Goal: Communication & Community: Answer question/provide support

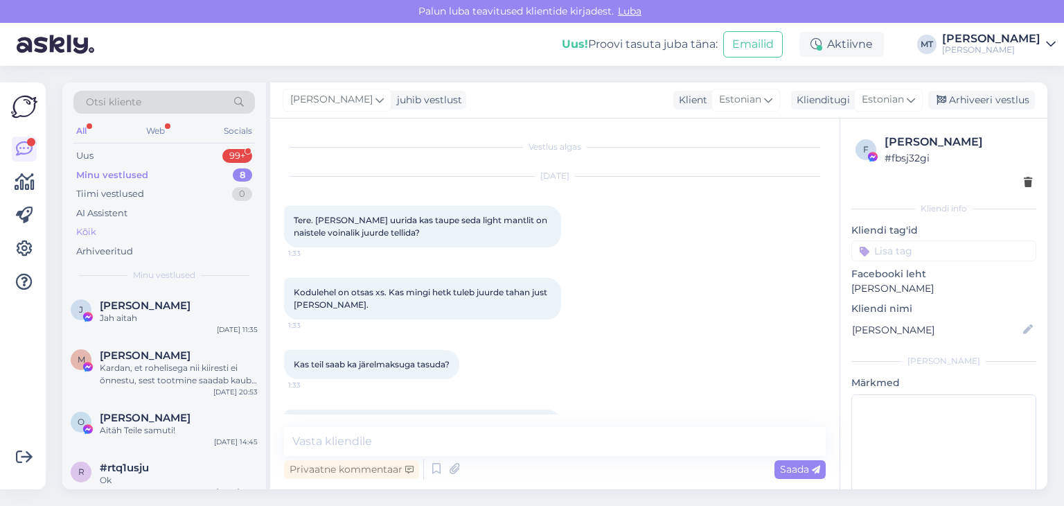
scroll to position [4480, 0]
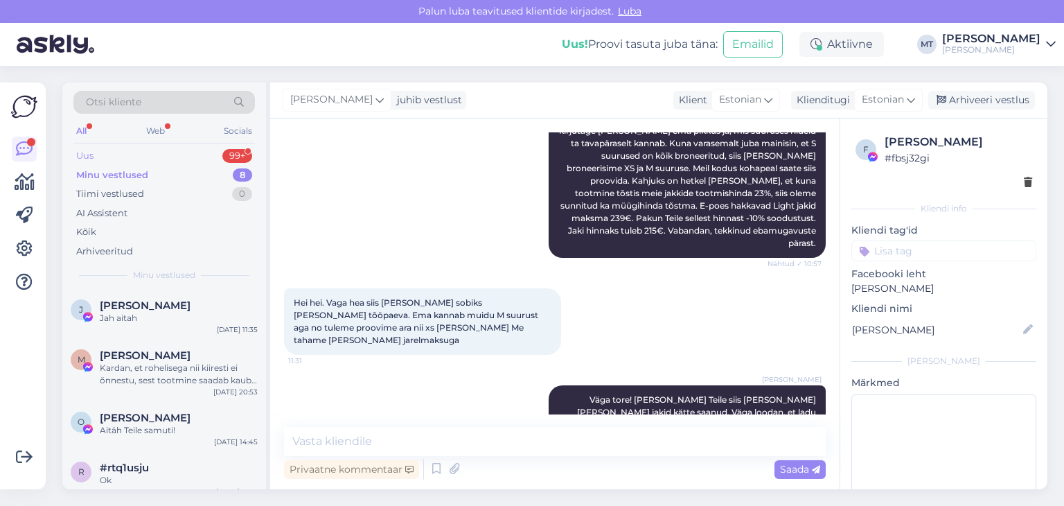
click at [83, 149] on div "Uus" at bounding box center [84, 156] width 17 height 14
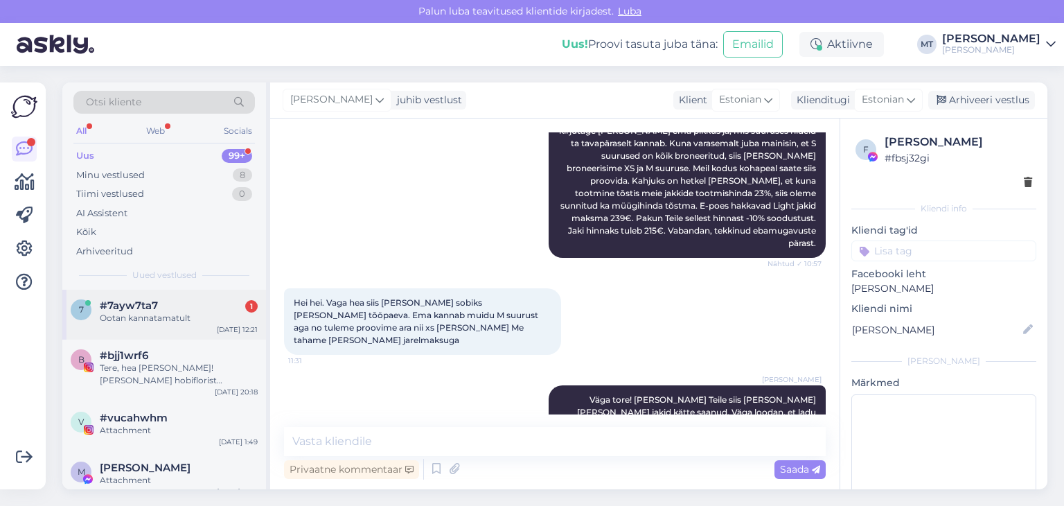
click at [146, 314] on div "Ootan kannatamatult" at bounding box center [179, 318] width 158 height 12
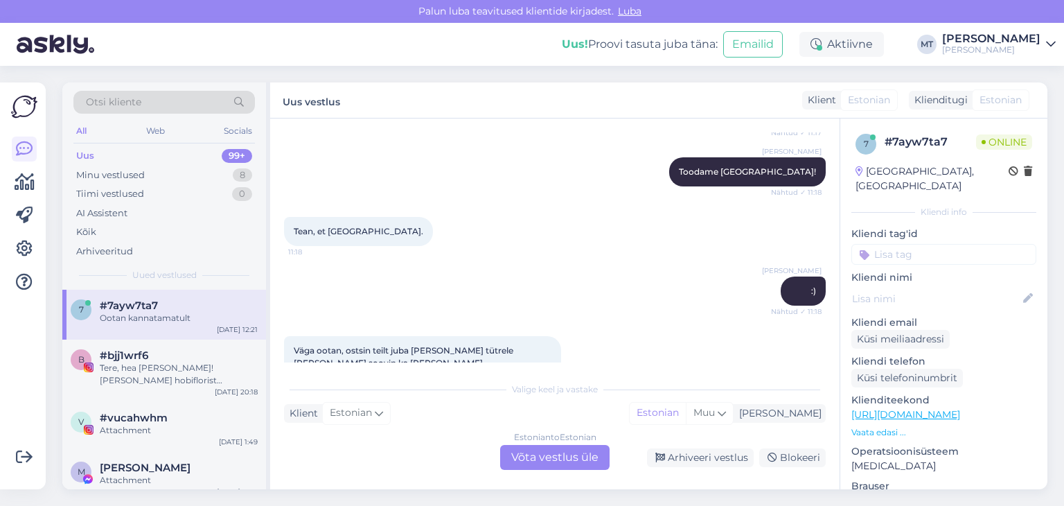
scroll to position [485, 0]
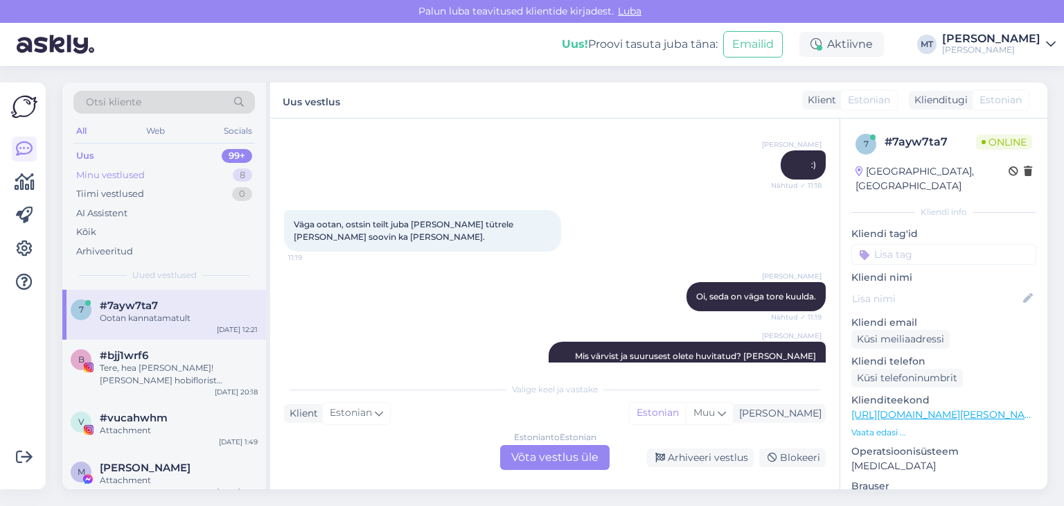
click at [137, 168] on div "Minu vestlused" at bounding box center [110, 175] width 69 height 14
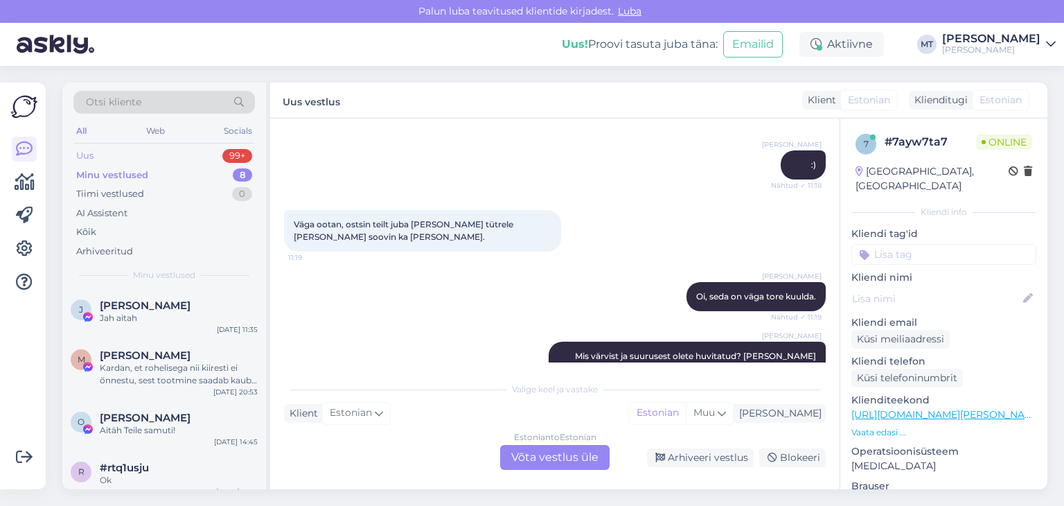
click at [85, 158] on div "Uus" at bounding box center [84, 156] width 17 height 14
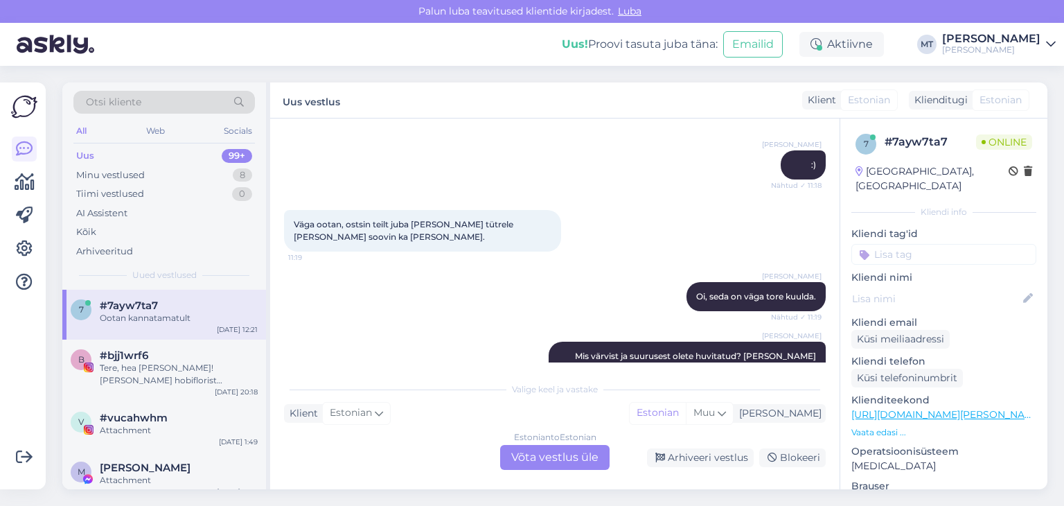
click at [180, 315] on div "Ootan kannatamatult" at bounding box center [179, 318] width 158 height 12
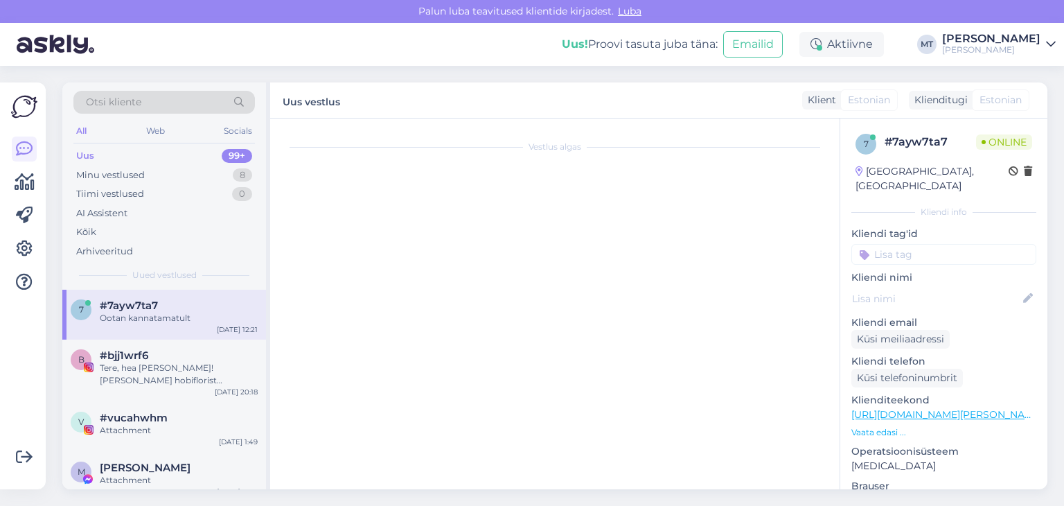
scroll to position [0, 0]
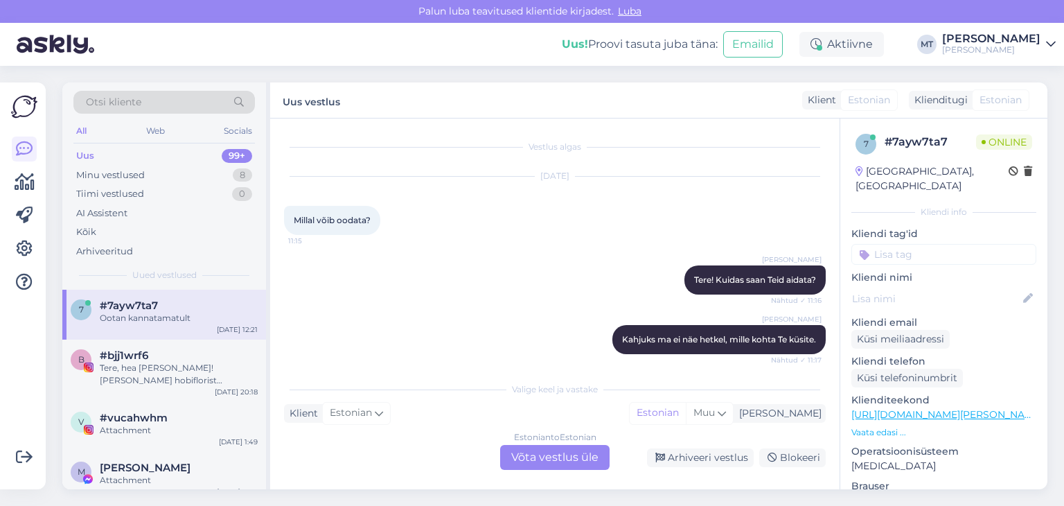
click at [560, 461] on div "Estonian to Estonian Võta vestlus üle" at bounding box center [554, 457] width 109 height 25
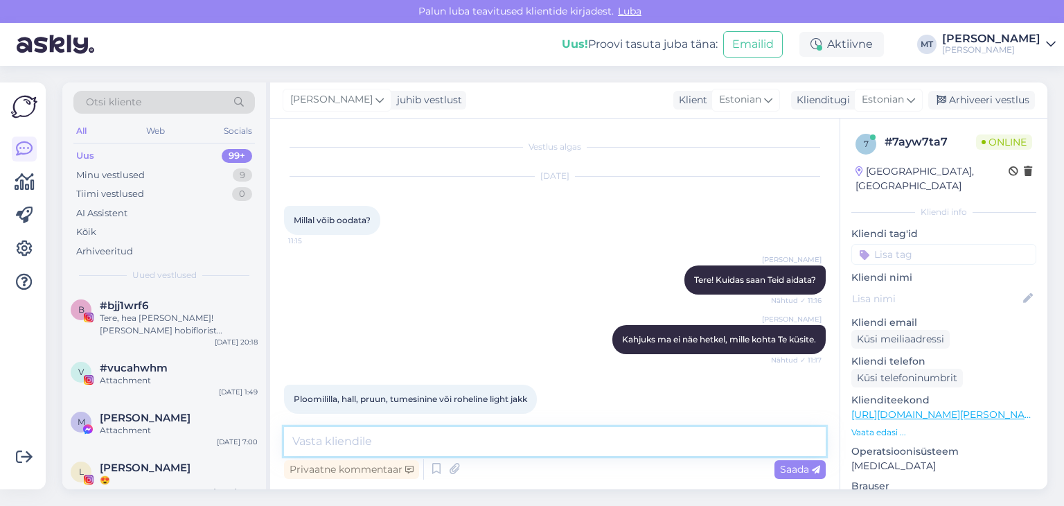
click at [549, 443] on textarea at bounding box center [555, 441] width 542 height 29
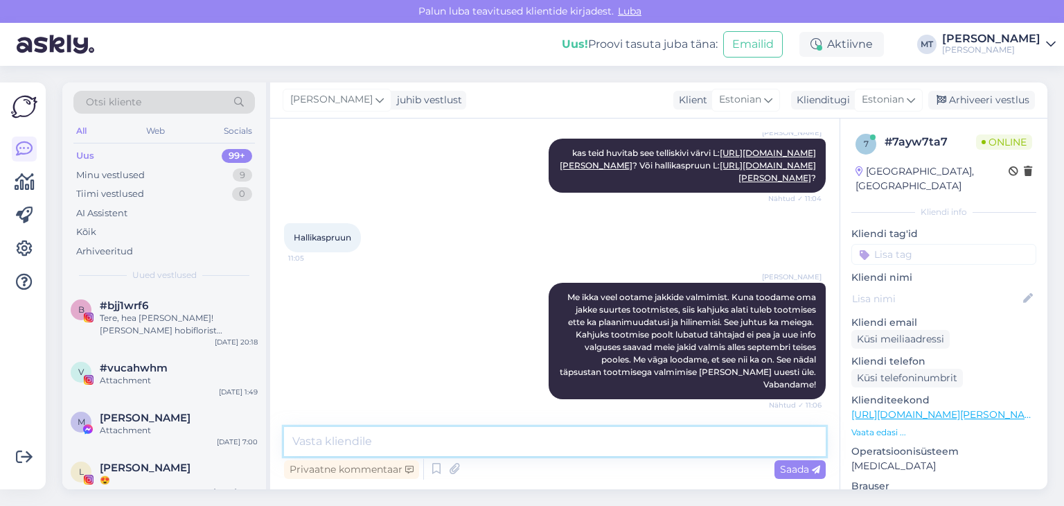
scroll to position [1863, 0]
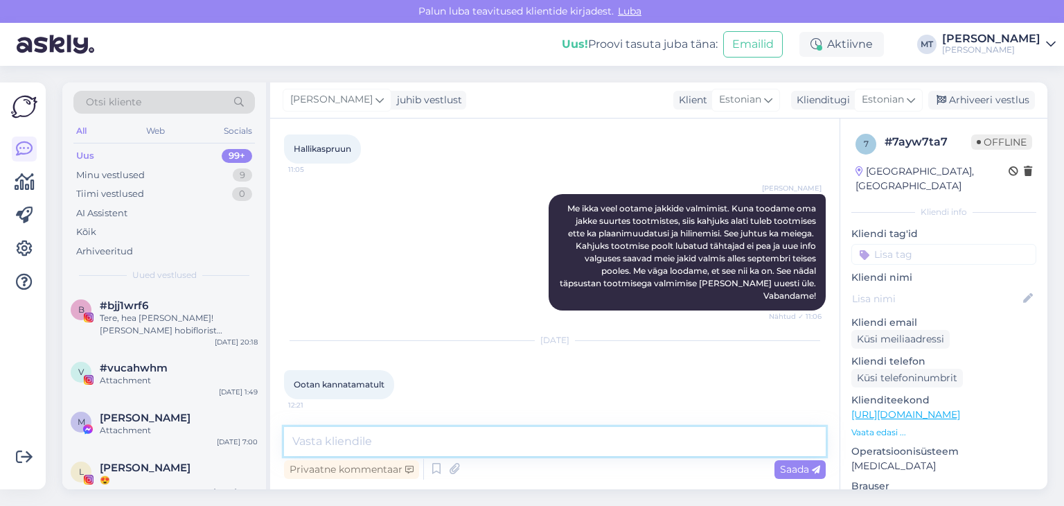
click at [317, 431] on textarea at bounding box center [555, 441] width 542 height 29
click at [366, 446] on textarea "Tere! Hallikas pruunid jakid [PERSON_NAME]" at bounding box center [555, 441] width 542 height 29
click at [491, 442] on textarea "Tere! Hallikaspruunid jakid [PERSON_NAME]" at bounding box center [555, 441] width 542 height 29
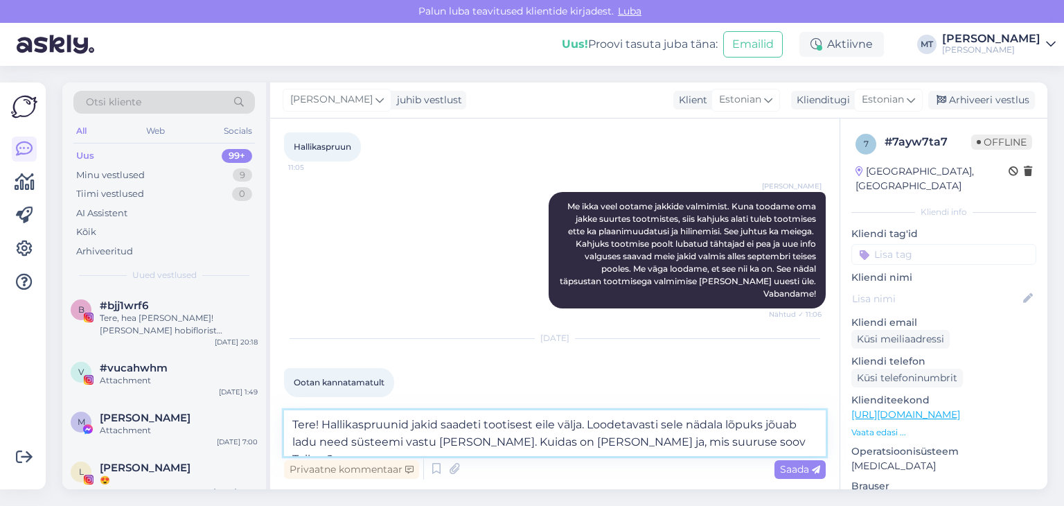
scroll to position [1879, 0]
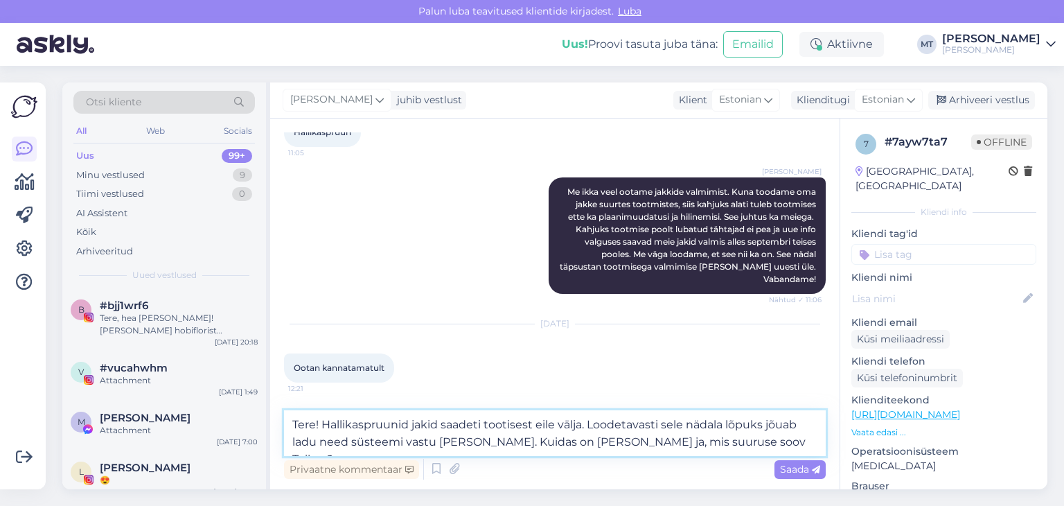
drag, startPoint x: 743, startPoint y: 440, endPoint x: 590, endPoint y: 448, distance: 153.3
click at [590, 448] on textarea "Tere! Hallikaspruunid jakid saadeti tootisest eile välja. Loodetavasti sele näd…" at bounding box center [555, 433] width 542 height 46
click at [507, 425] on textarea "Tere! Hallikaspruunid jakid saadeti tootisest eile välja. Loodetavasti sele näd…" at bounding box center [555, 433] width 542 height 46
click at [736, 441] on textarea "Tere! Hallikaspruunid jakid saadeti tootmisest eile välja. Loodetavasti sele nä…" at bounding box center [555, 433] width 542 height 46
click at [687, 425] on textarea "Tere! Hallikaspruunid jakid saadeti tootmisest eile välja. Loodetavasti sele nä…" at bounding box center [555, 433] width 542 height 46
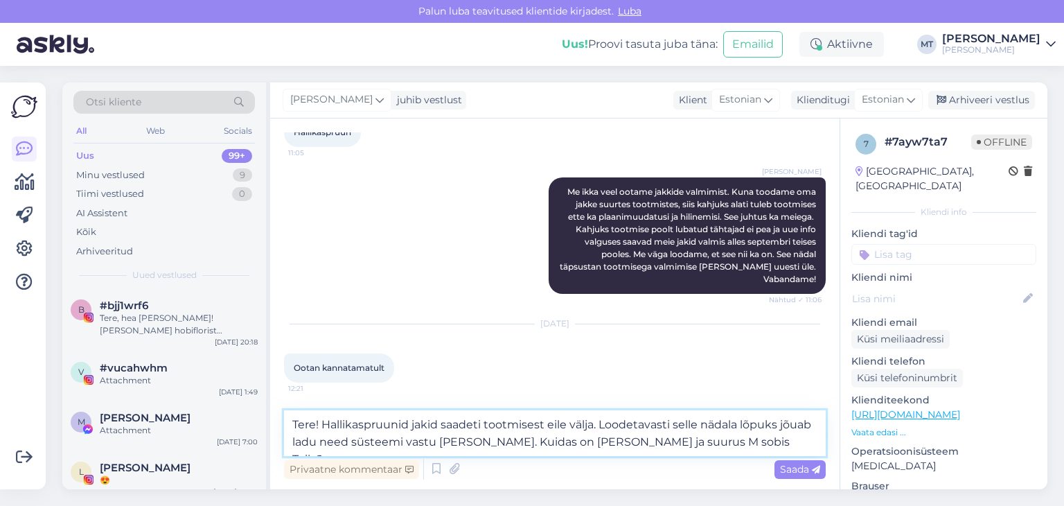
click at [471, 442] on textarea "Tere! Hallikaspruunid jakid saadeti tootmisest eile välja. Loodetavasti selle n…" at bounding box center [555, 433] width 542 height 46
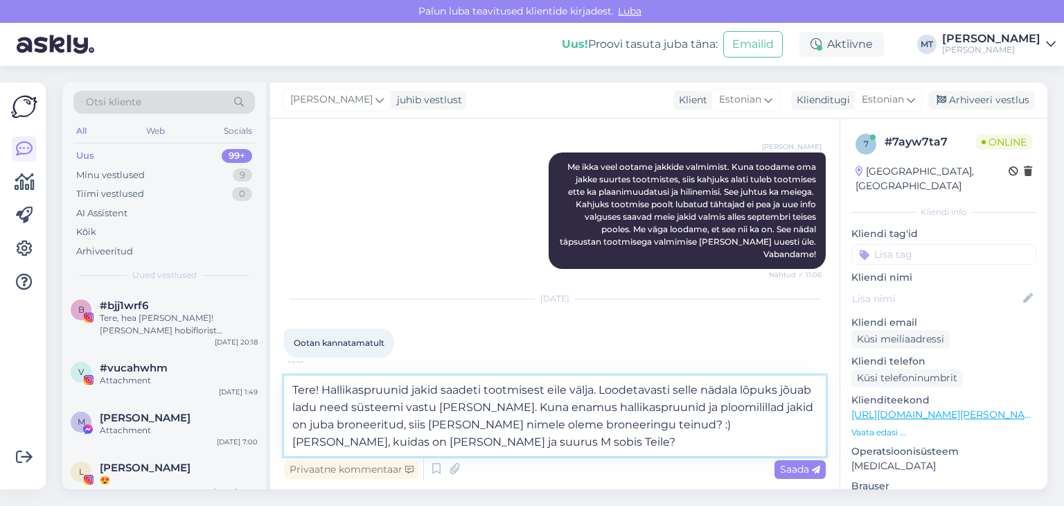
click at [778, 426] on textarea "Tere! Hallikaspruunid jakid saadeti tootmisest eile välja. Loodetavasti selle n…" at bounding box center [555, 415] width 542 height 80
click at [460, 441] on textarea "Tere! Hallikaspruunid jakid saadeti tootmisest eile välja. Loodetavasti selle n…" at bounding box center [555, 415] width 542 height 80
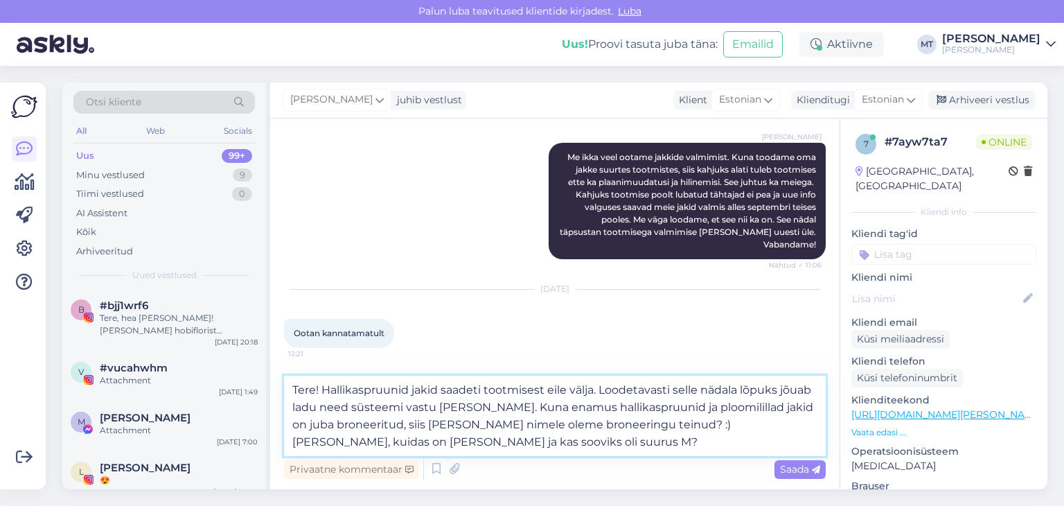
click at [382, 422] on textarea "Tere! Hallikaspruunid jakid saadeti tootmisest eile välja. Loodetavasti selle n…" at bounding box center [555, 415] width 542 height 80
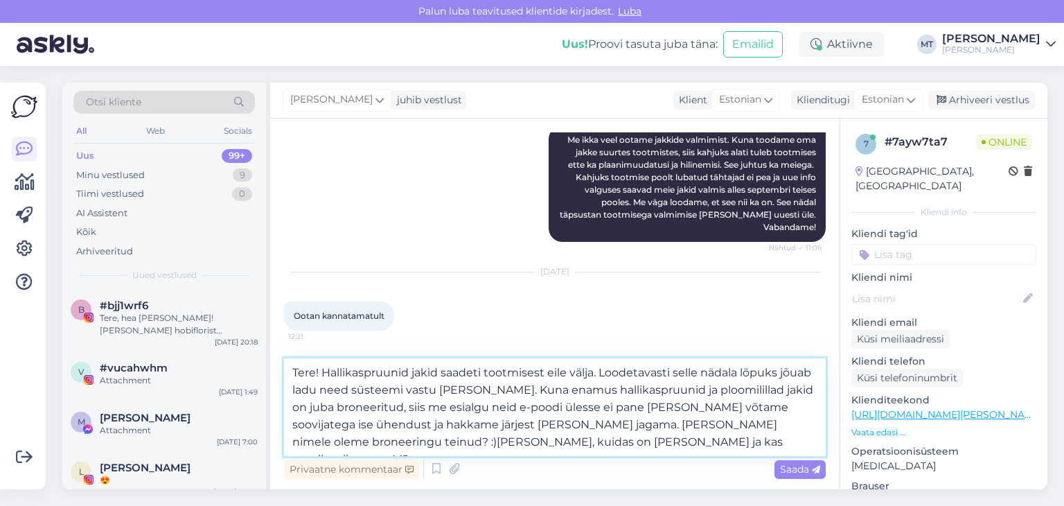
click at [741, 427] on textarea "Tere! Hallikaspruunid jakid saadeti tootmisest eile välja. Loodetavasti selle n…" at bounding box center [555, 407] width 542 height 98
drag, startPoint x: 510, startPoint y: 425, endPoint x: 737, endPoint y: 420, distance: 227.3
click at [737, 420] on textarea "Tere! Hallikaspruunid jakid saadeti tootmisest eile välja. Loodetavasti selle n…" at bounding box center [555, 407] width 542 height 98
click at [663, 427] on textarea "Tere! Hallikaspruunid jakid saadeti tootmisest eile välja. Loodetavasti selle n…" at bounding box center [555, 407] width 542 height 98
type textarea "Tere! Hallikaspruunid jakid saadeti tootmisest eile välja. Loodetavasti selle n…"
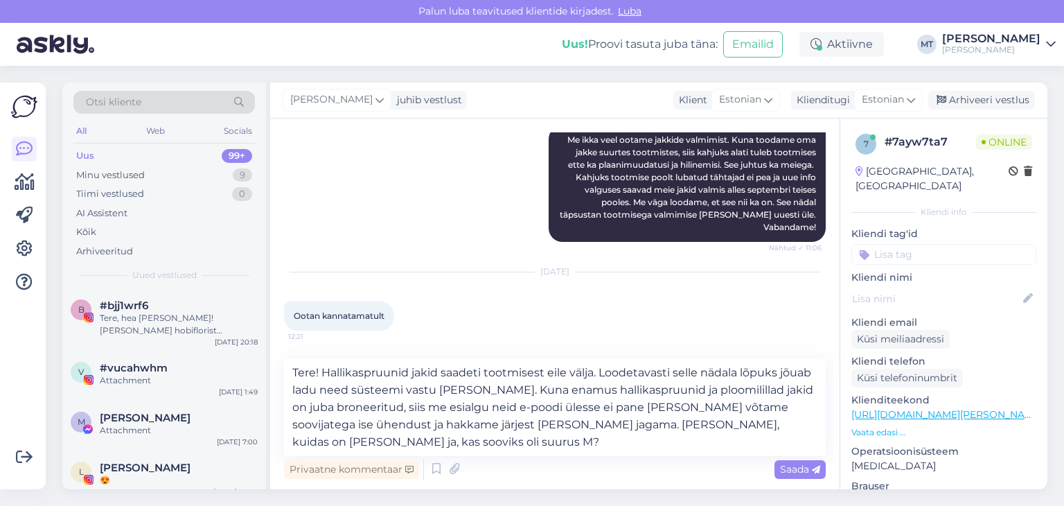
click at [798, 468] on span "Saada" at bounding box center [800, 469] width 40 height 12
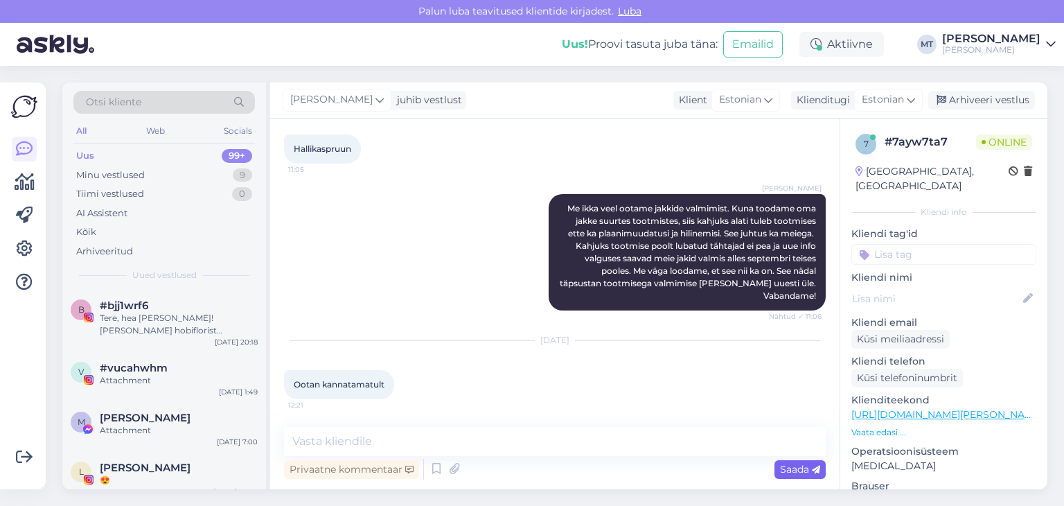
scroll to position [1998, 0]
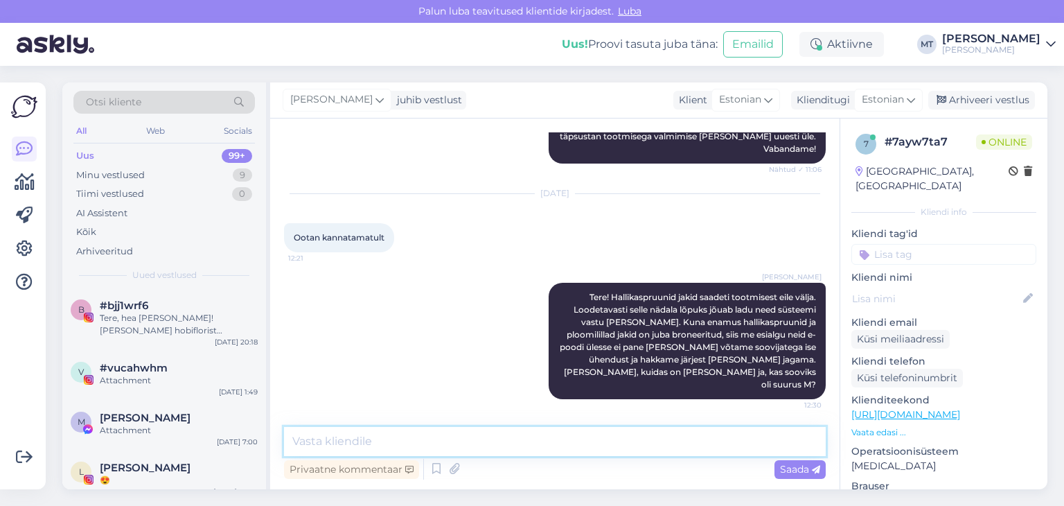
click at [353, 442] on textarea at bounding box center [555, 441] width 542 height 29
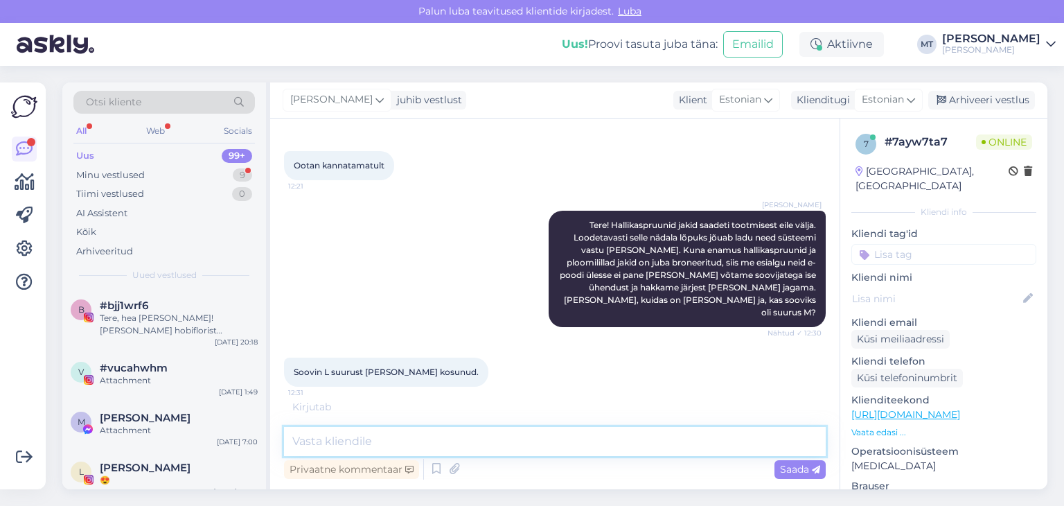
scroll to position [2071, 0]
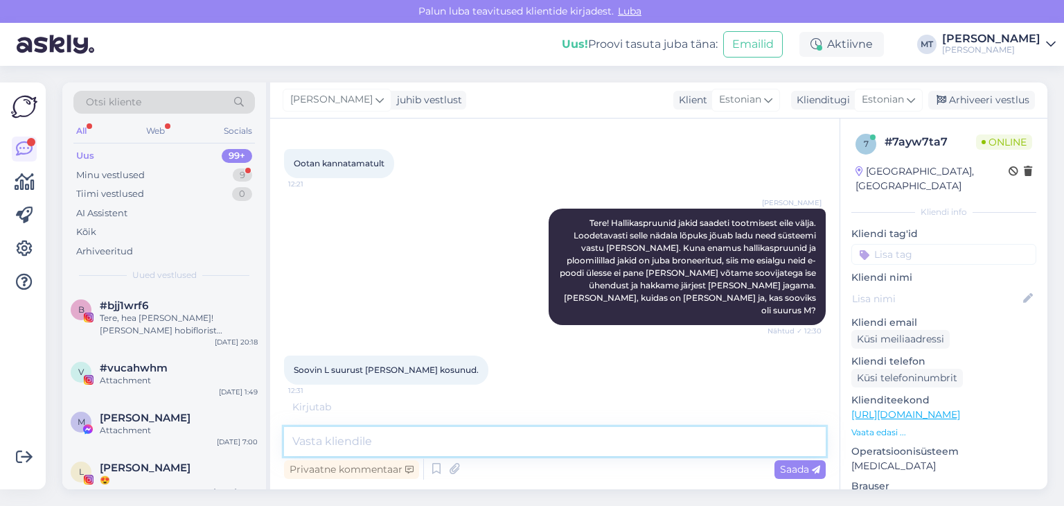
click at [356, 448] on textarea at bounding box center [555, 441] width 542 height 29
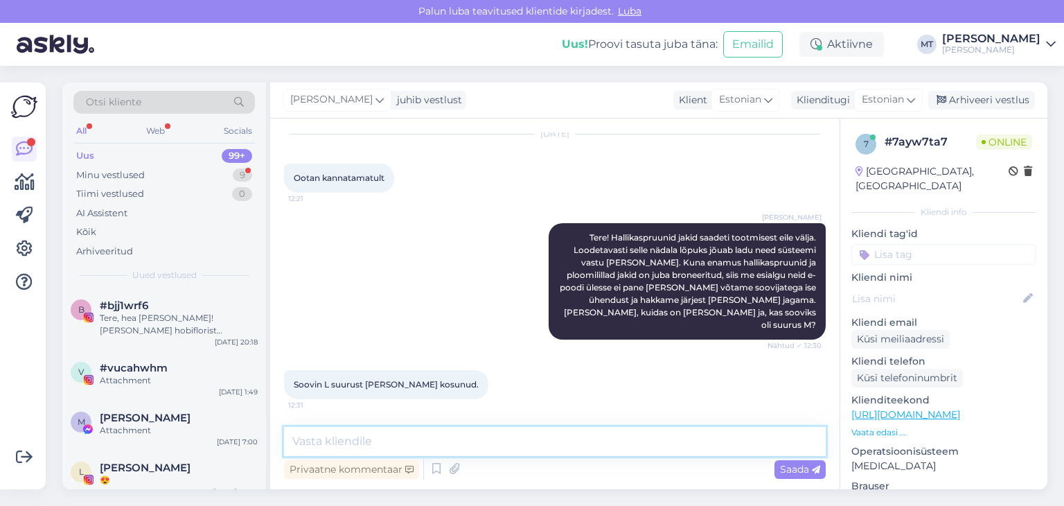
click at [296, 446] on textarea at bounding box center [555, 441] width 542 height 29
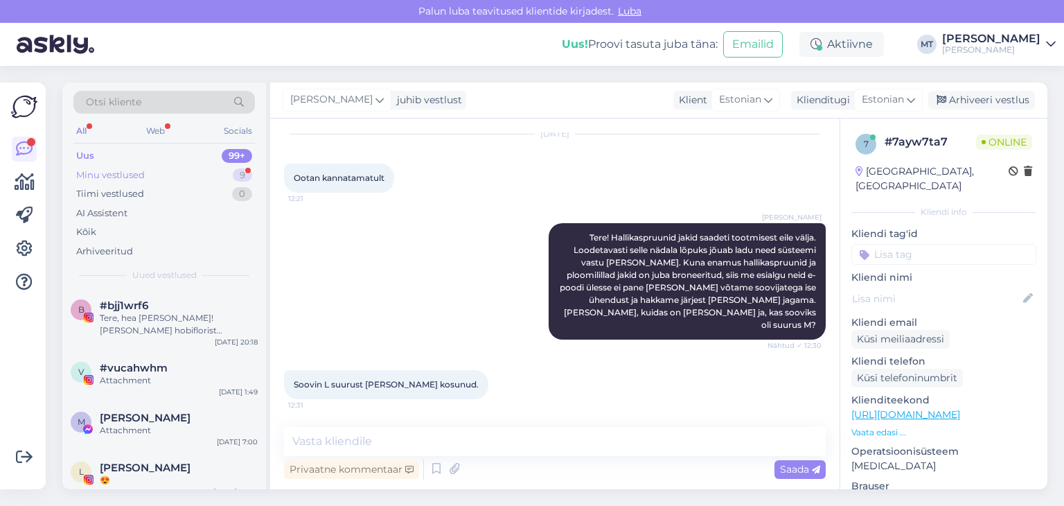
click at [124, 178] on div "Minu vestlused" at bounding box center [110, 175] width 69 height 14
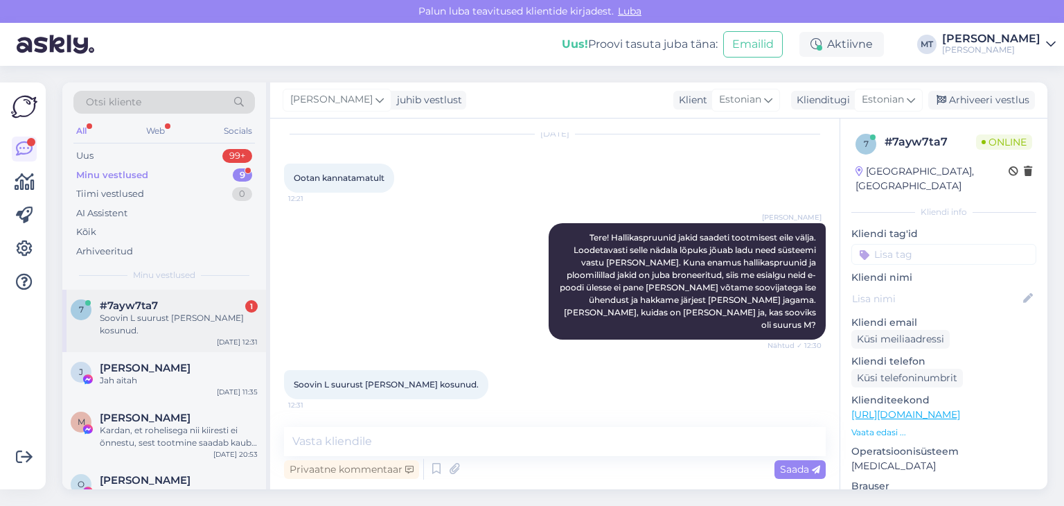
click at [130, 312] on div "Soovin L suurust [PERSON_NAME] kosunud." at bounding box center [179, 324] width 158 height 25
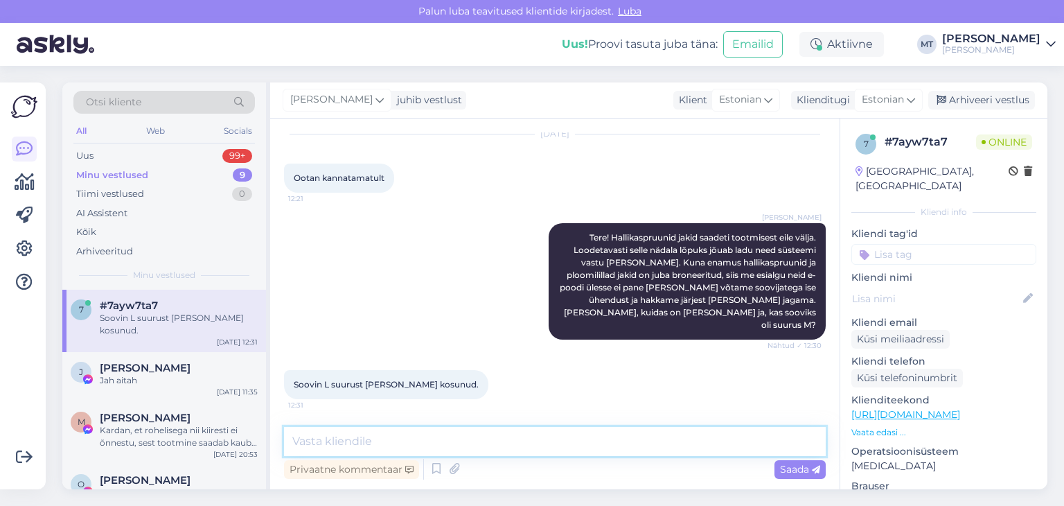
click at [361, 443] on textarea at bounding box center [555, 441] width 542 height 29
click at [319, 447] on textarea at bounding box center [555, 441] width 542 height 29
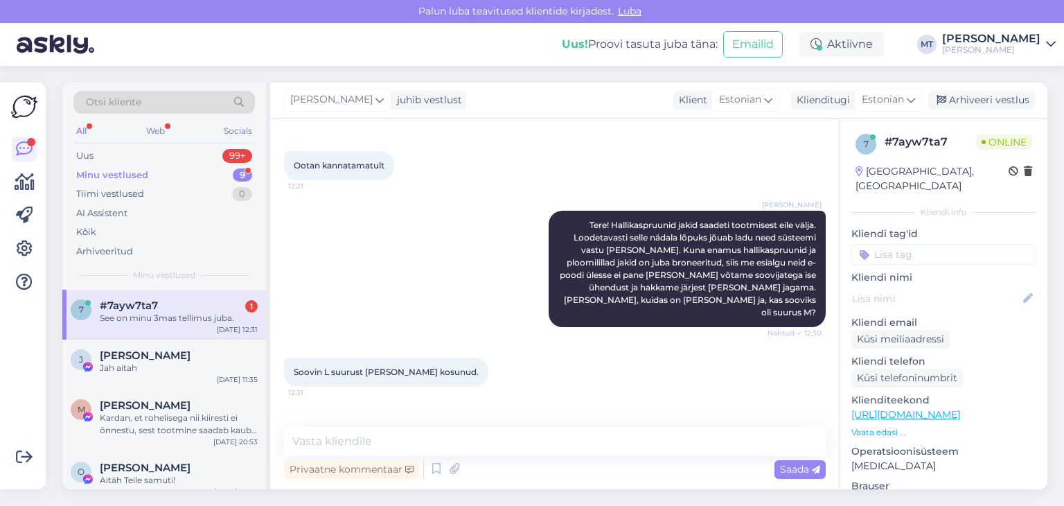
scroll to position [2117, 0]
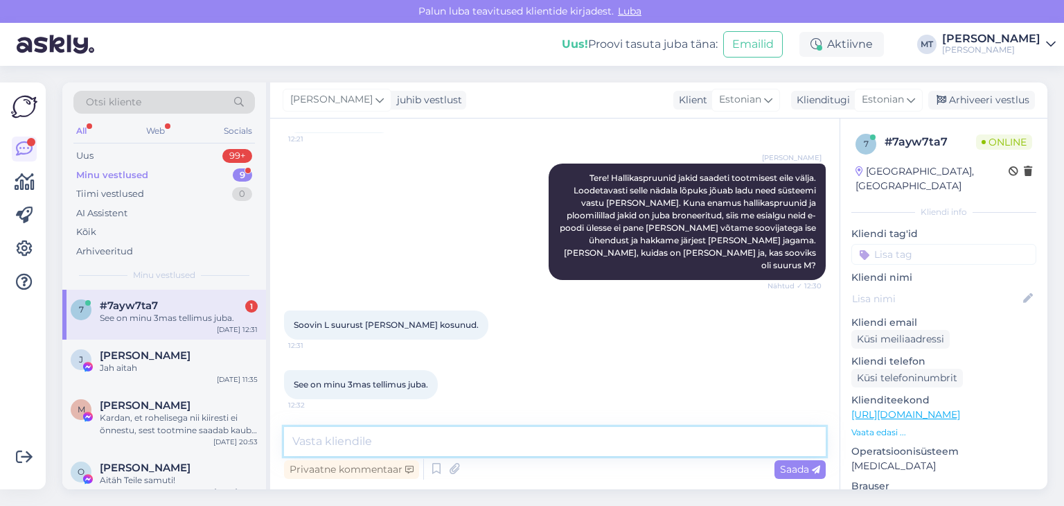
click at [300, 445] on textarea at bounding box center [555, 441] width 542 height 29
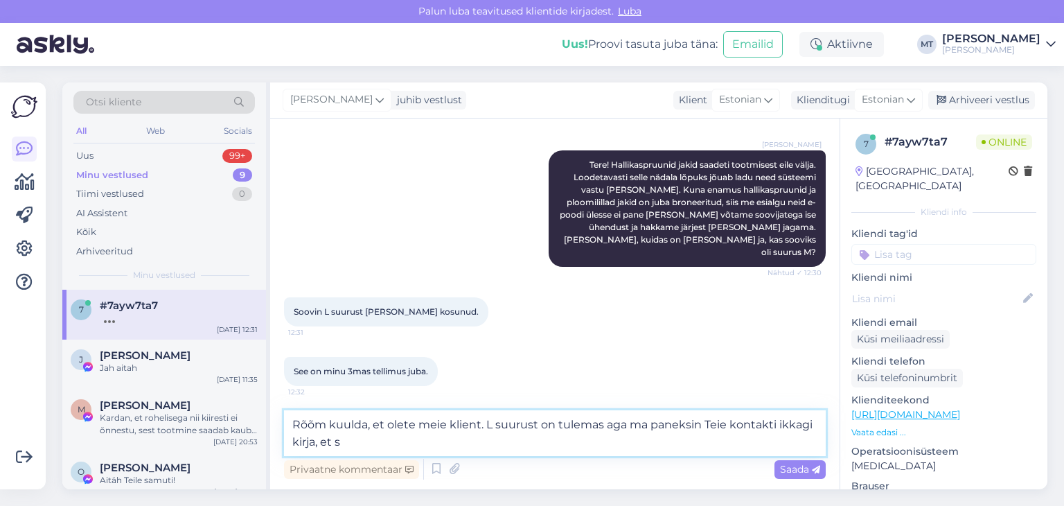
scroll to position [2192, 0]
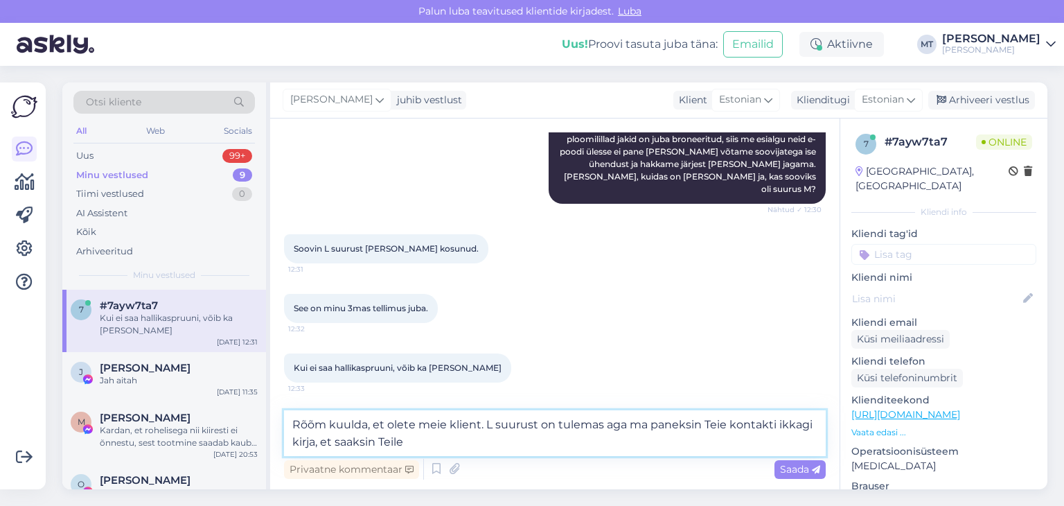
drag, startPoint x: 423, startPoint y: 446, endPoint x: 276, endPoint y: 420, distance: 149.1
click at [276, 422] on div "Vestlus algas [DATE] Millal võib oodata? 11:15 [PERSON_NAME] Tere! Kuidas saan …" at bounding box center [554, 303] width 569 height 371
drag, startPoint x: 568, startPoint y: 450, endPoint x: 567, endPoint y: 430, distance: 20.1
click at [567, 450] on textarea "Rõõm kuulda, et olete meie klient. L suurust on tulemas aga ma paneksin Teie ko…" at bounding box center [555, 433] width 542 height 46
click at [485, 425] on textarea "Rõõm kuulda, et olete meie klient. L suurust on tulemas aga ma paneksin Teie ko…" at bounding box center [555, 433] width 542 height 46
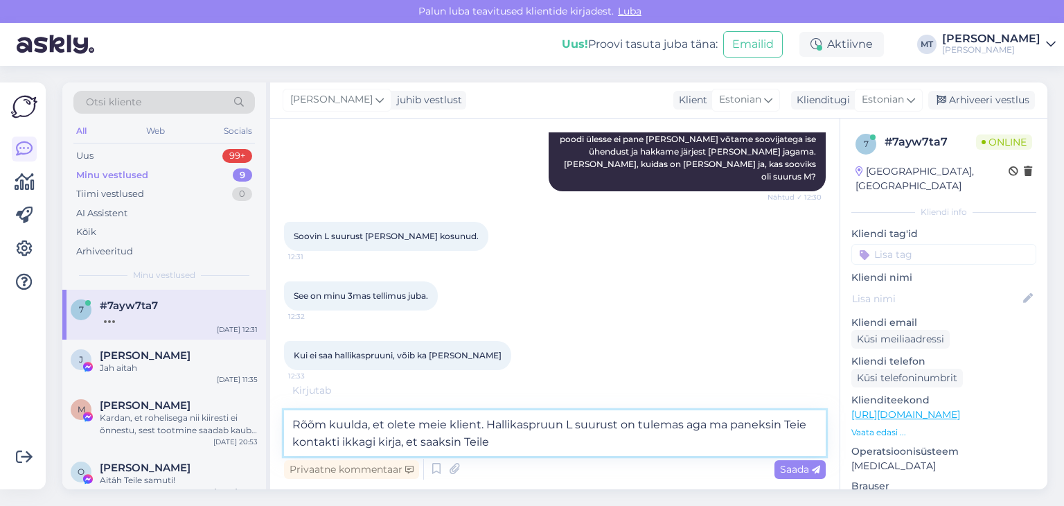
click at [496, 438] on textarea "Rõõm kuulda, et olete meie klient. Hallikaspruun L suurust on tulemas aga ma pa…" at bounding box center [555, 433] width 542 height 46
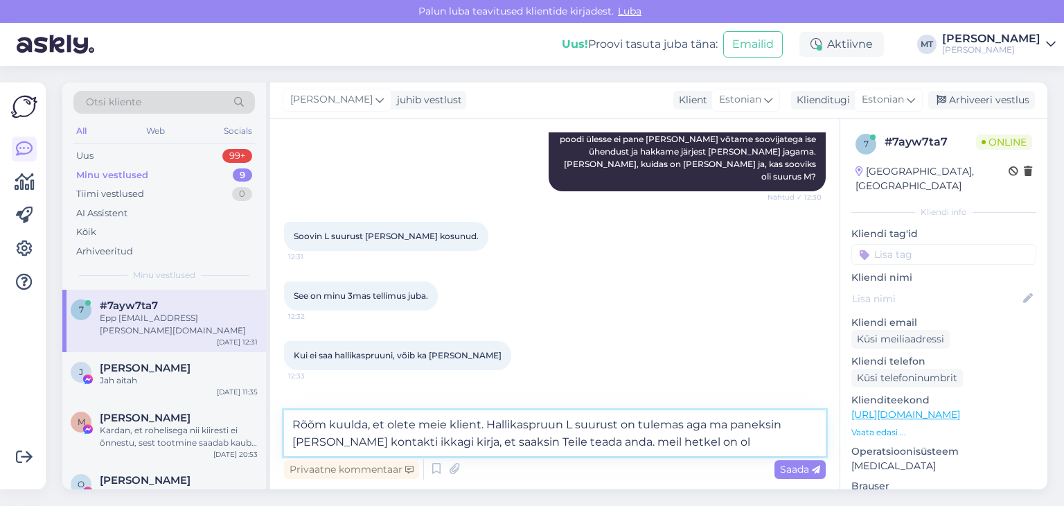
scroll to position [2253, 0]
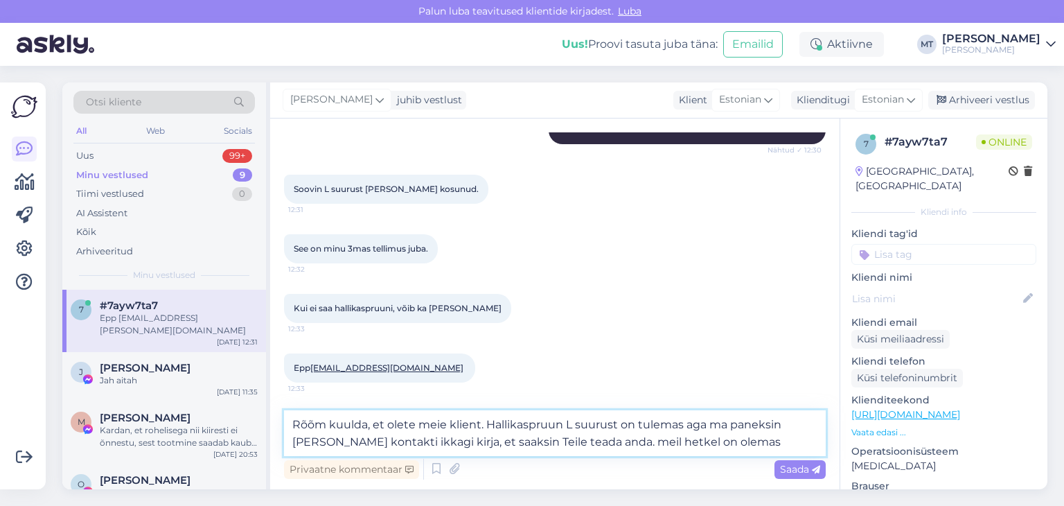
drag, startPoint x: 690, startPoint y: 441, endPoint x: 687, endPoint y: 407, distance: 34.7
click at [687, 407] on div "Vestlus algas [DATE] Millal võib oodata? 11:15 [PERSON_NAME] Tere! Kuidas saan …" at bounding box center [554, 303] width 569 height 371
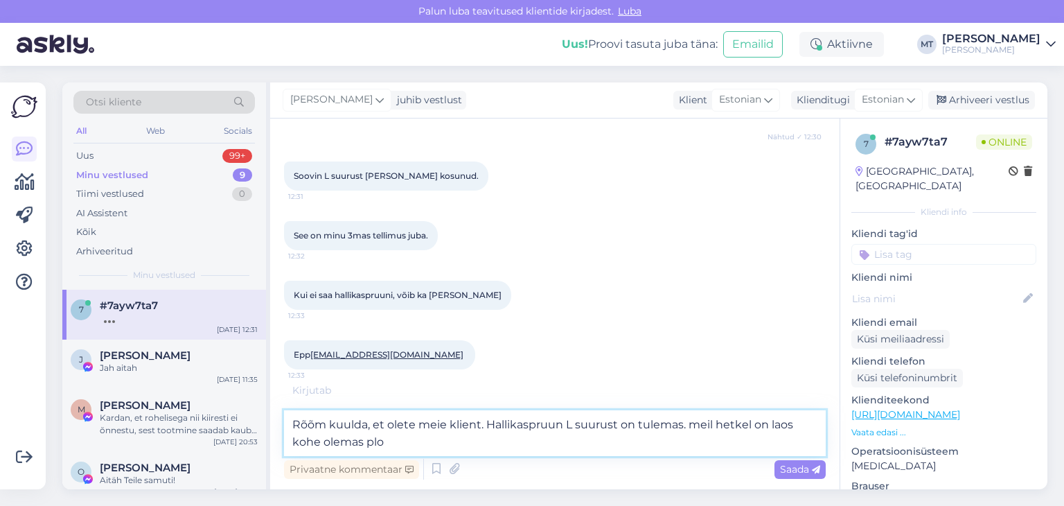
scroll to position [2267, 0]
click at [700, 427] on textarea "Rõõm kuulda, et olete meie klient. Hallikaspruun L suurust on tulemas. meil het…" at bounding box center [555, 433] width 542 height 46
click at [446, 442] on textarea "Rõõm kuulda, et olete meie klient. Hallikaspruun L suurust on tulemas. Meil het…" at bounding box center [555, 433] width 542 height 46
type textarea "Rõõm kuulda, et olete meie klient. Hallikaspruun L suurust on tulemas. Meil het…"
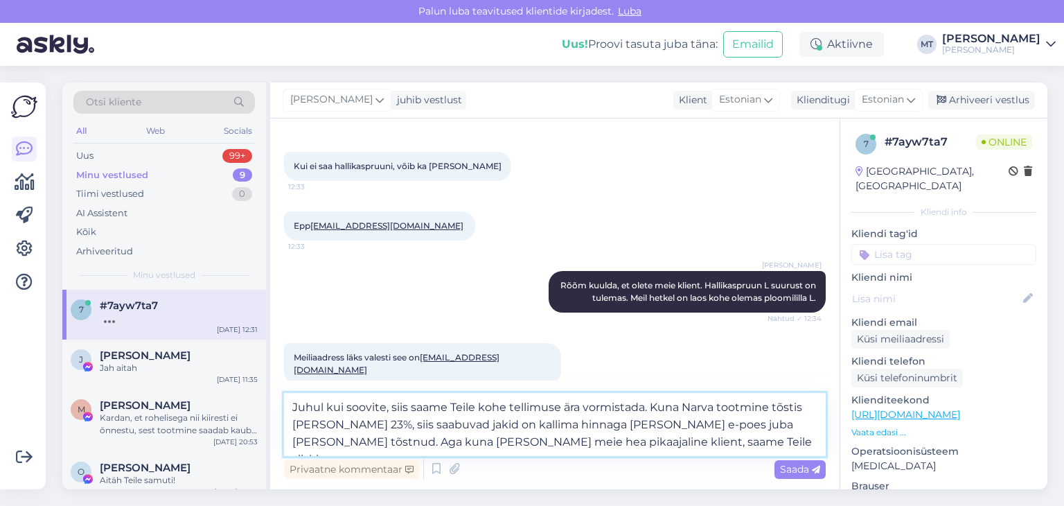
scroll to position [2473, 0]
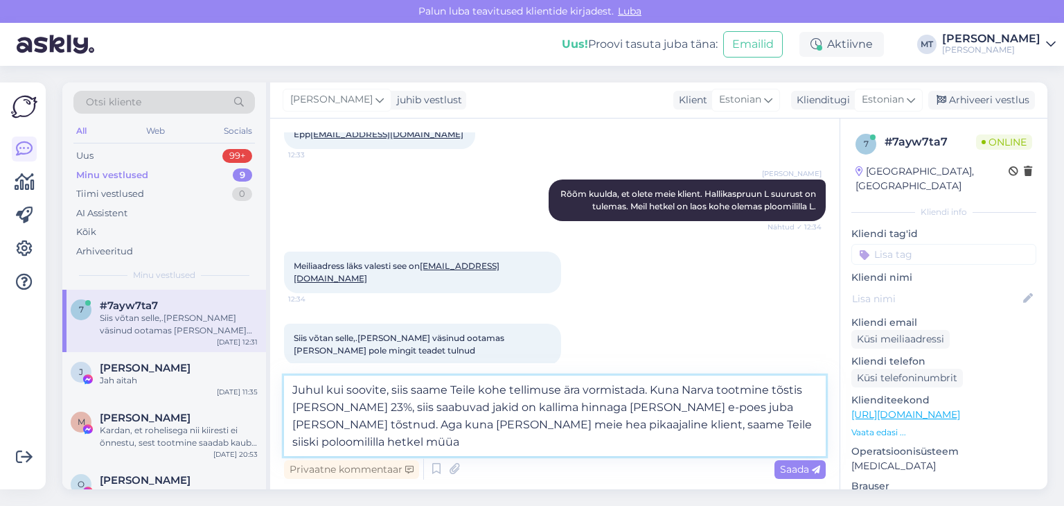
click at [667, 424] on textarea "Juhul kui soovite, siis saame Teile kohe tellimuse ära vormistada. Kuna Narva t…" at bounding box center [555, 415] width 542 height 80
click at [788, 422] on textarea "Juhul kui soovite, siis saame Teile kohe tellimuse ära vormistada. Kuna Narva t…" at bounding box center [555, 415] width 542 height 80
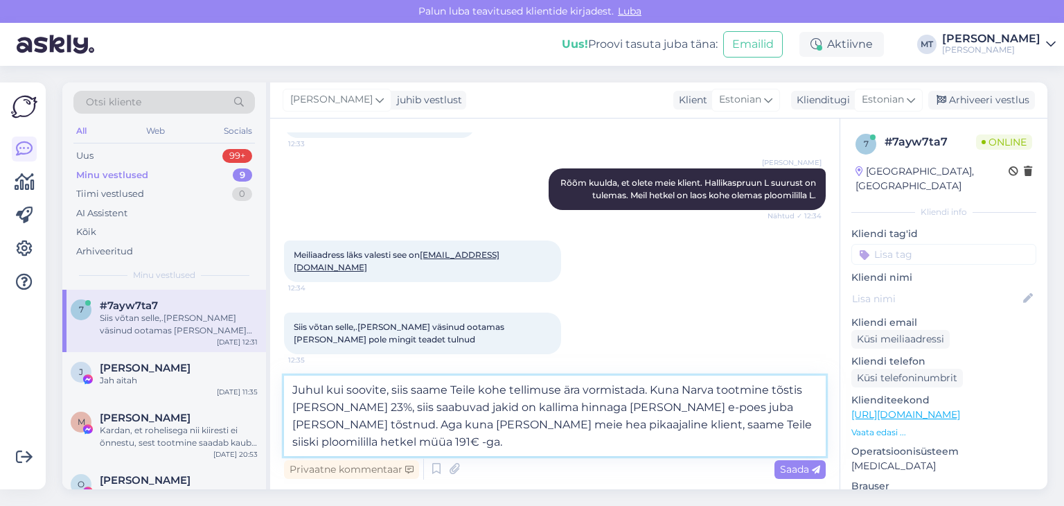
scroll to position [2490, 0]
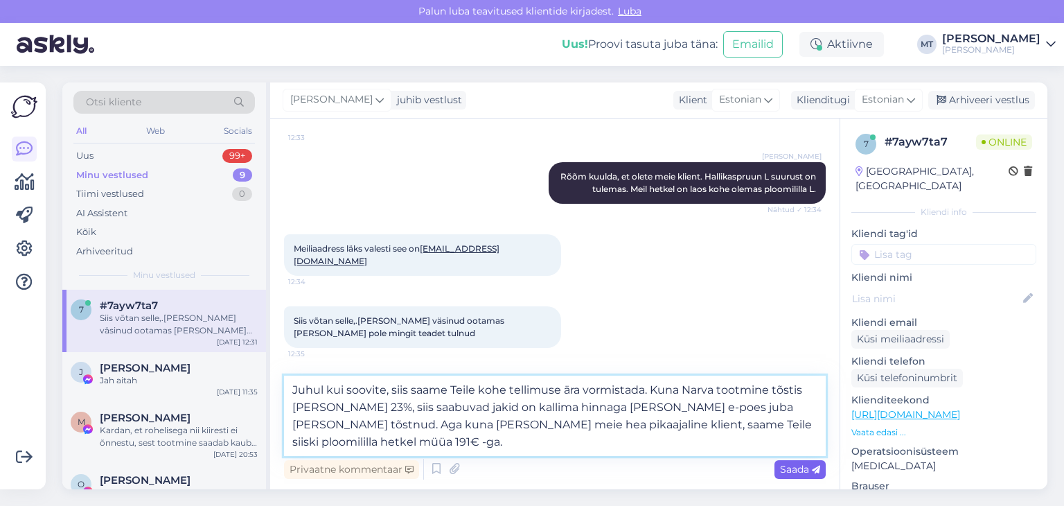
type textarea "Juhul kui soovite, siis saame Teile kohe tellimuse ära vormistada. Kuna Narva t…"
click at [786, 470] on span "Saada" at bounding box center [800, 469] width 40 height 12
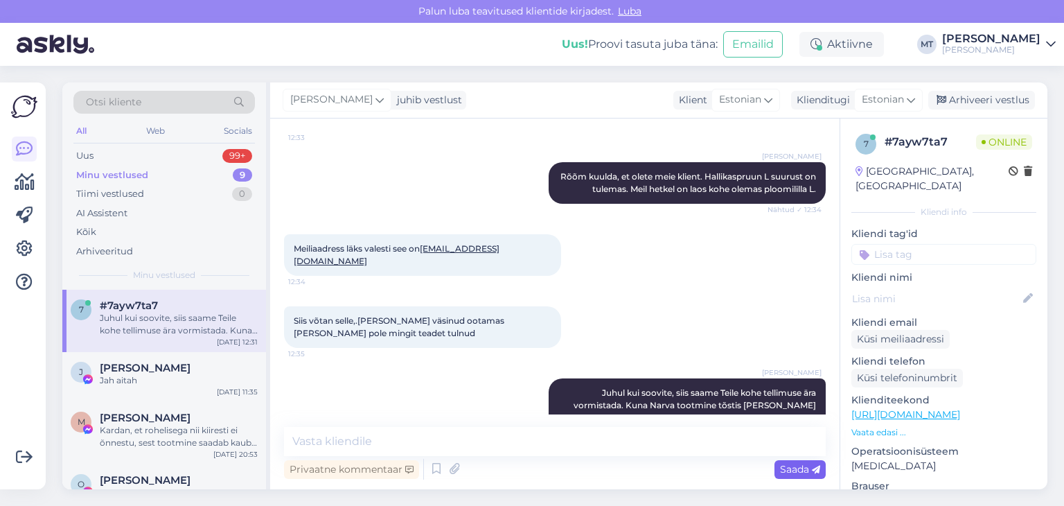
scroll to position [2549, 0]
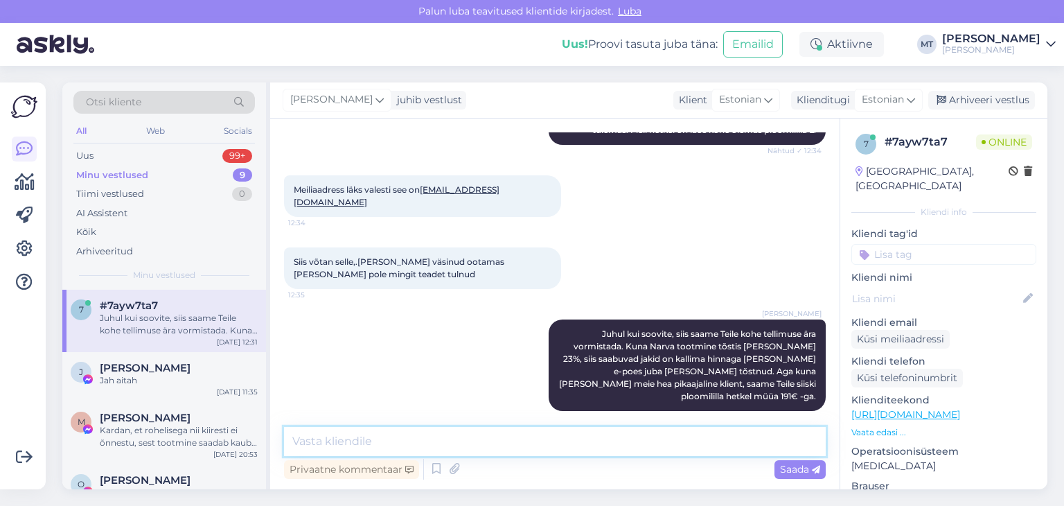
click at [372, 436] on textarea at bounding box center [555, 441] width 542 height 29
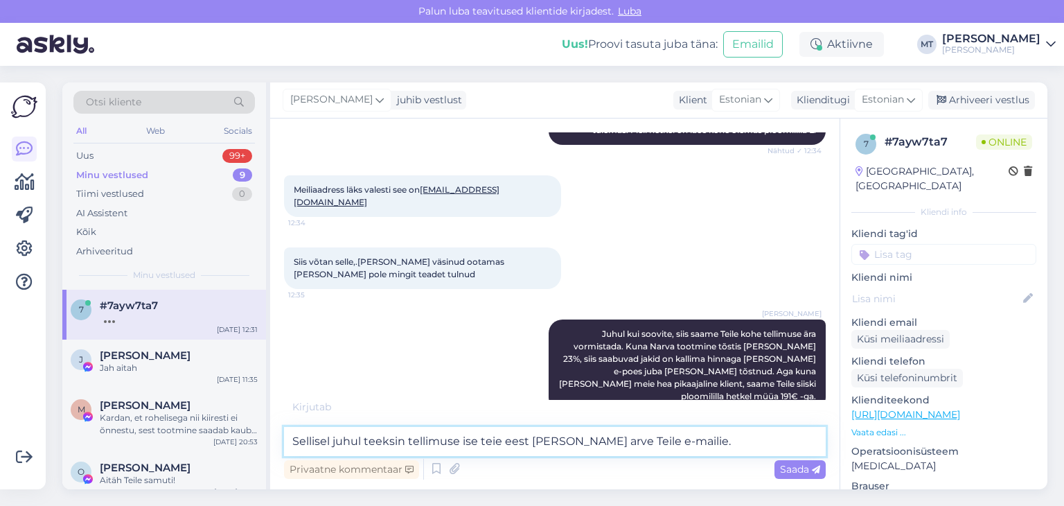
scroll to position [2563, 0]
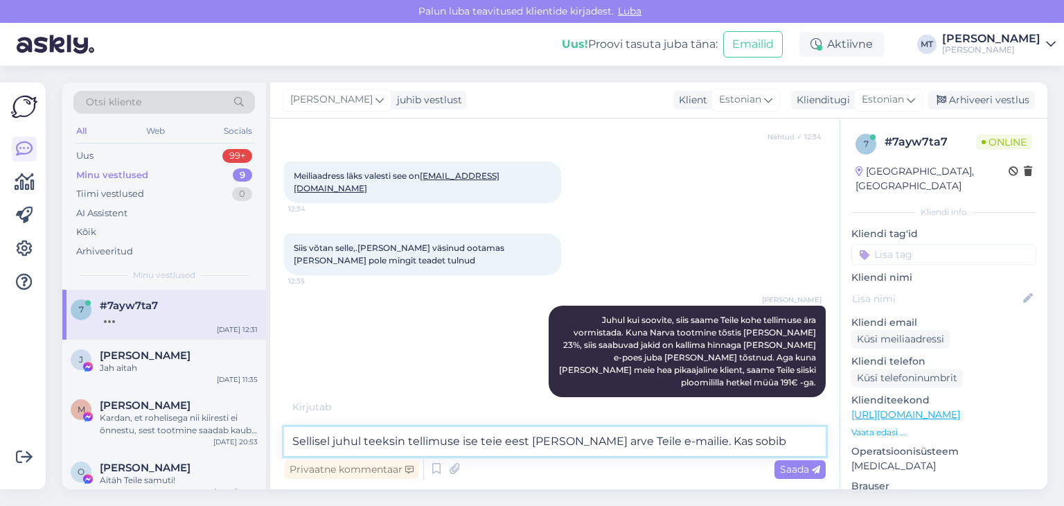
type textarea "Sellisel juhul teeksin tellimuse ise teie eest [PERSON_NAME] arve Teile e-maili…"
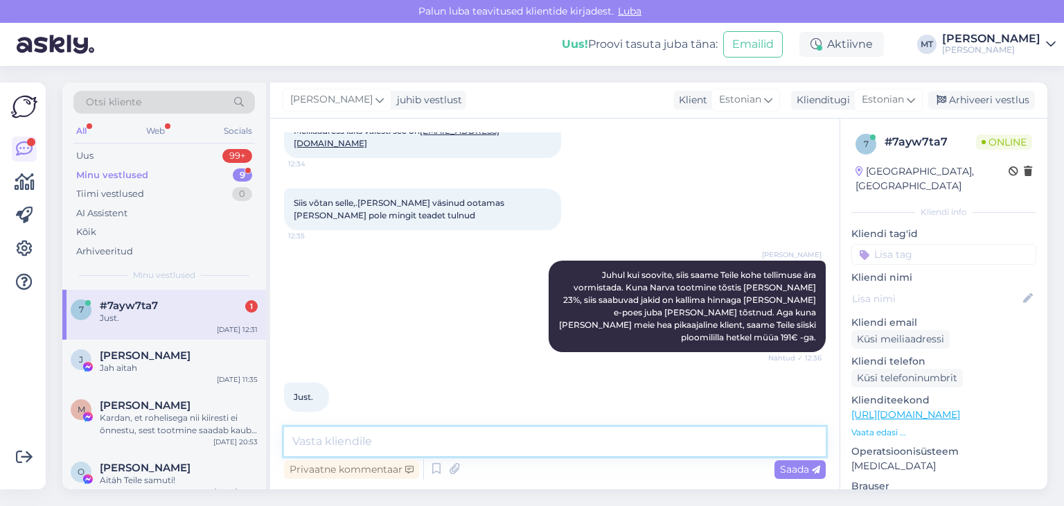
scroll to position [2680, 0]
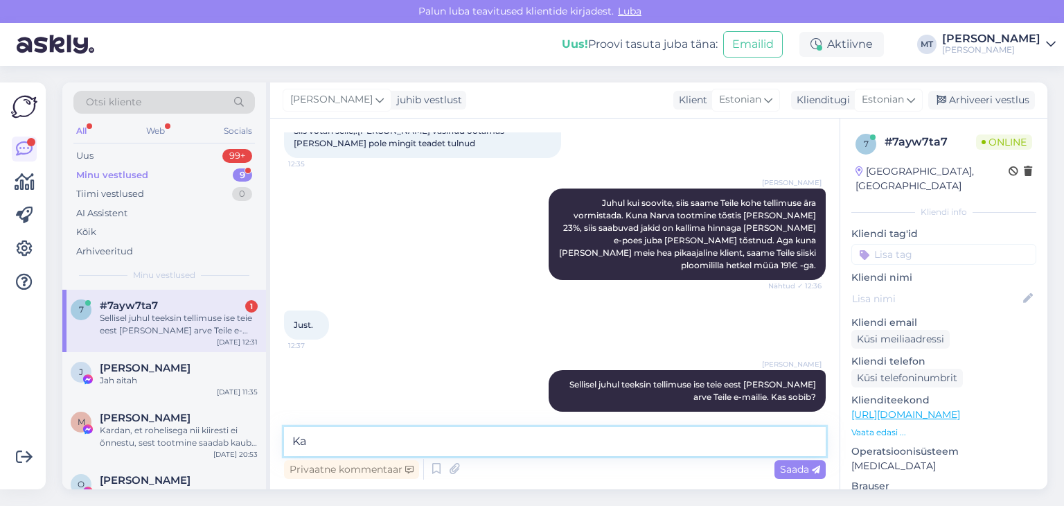
type textarea "K"
type textarea "M"
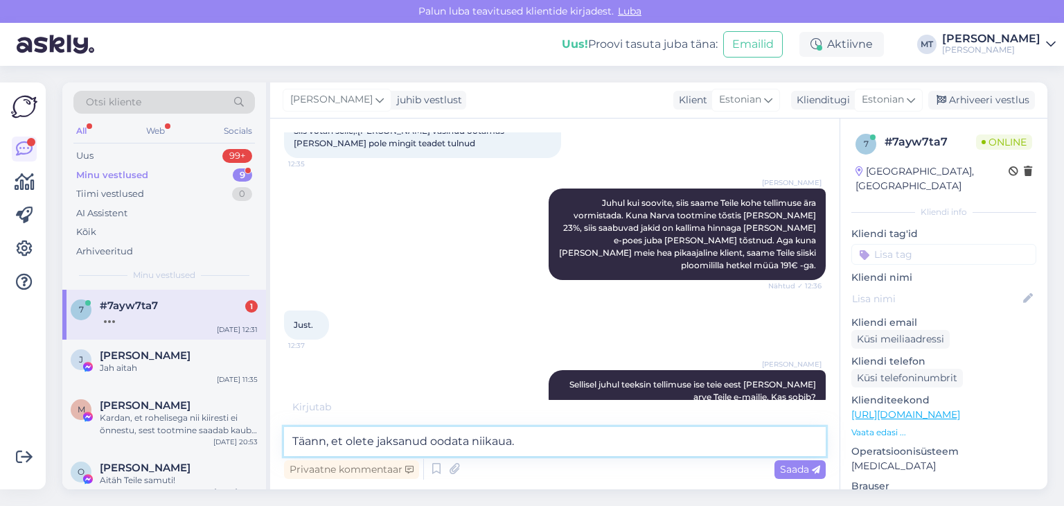
click at [324, 439] on textarea "Täann, et olete jaksanud oodata niikaua." at bounding box center [555, 441] width 542 height 29
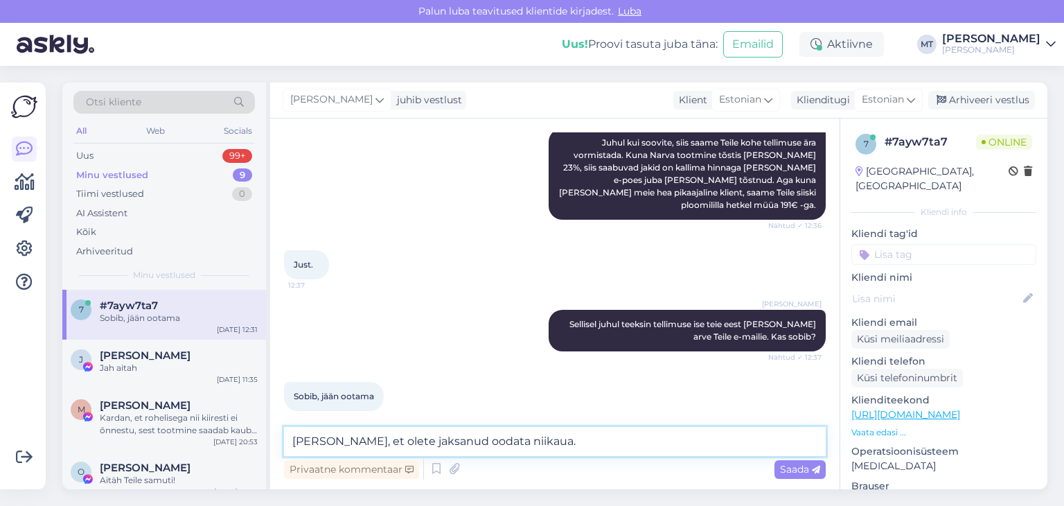
type textarea "Tänan, et olete jaksanud oodata niikaua."
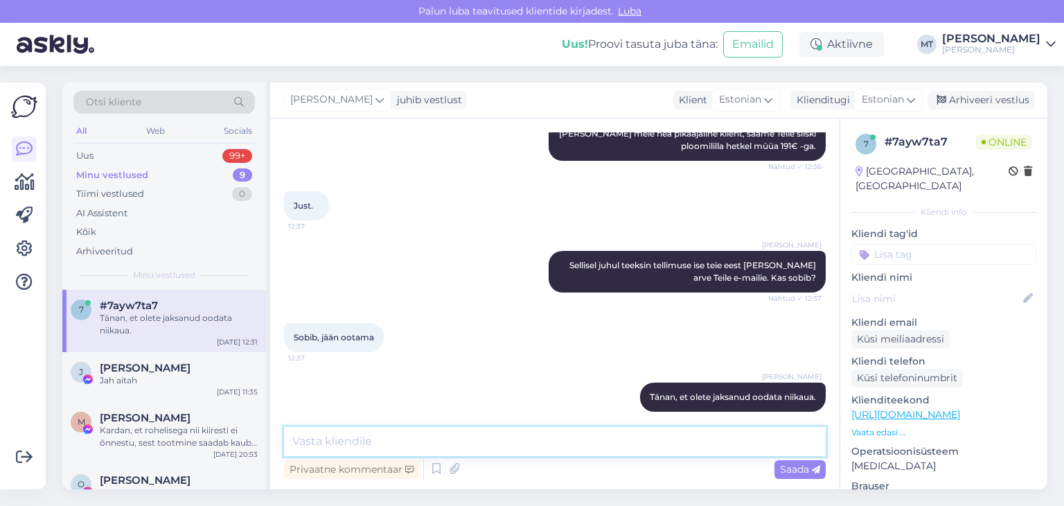
click at [303, 440] on textarea at bounding box center [555, 441] width 542 height 29
type textarea "P"
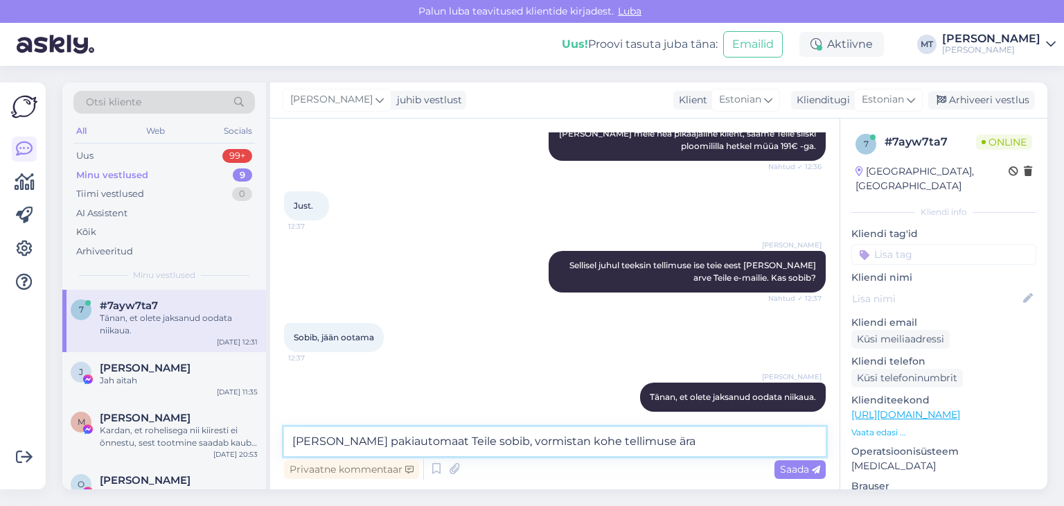
type textarea "[PERSON_NAME] pakiautomaat Teile sobib, vormistan kohe tellimuse ära."
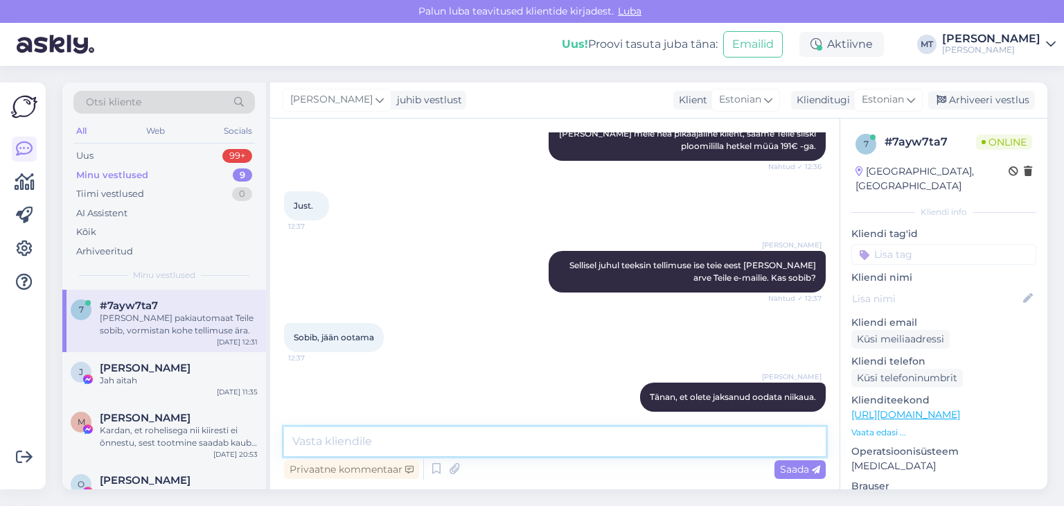
scroll to position [2871, 0]
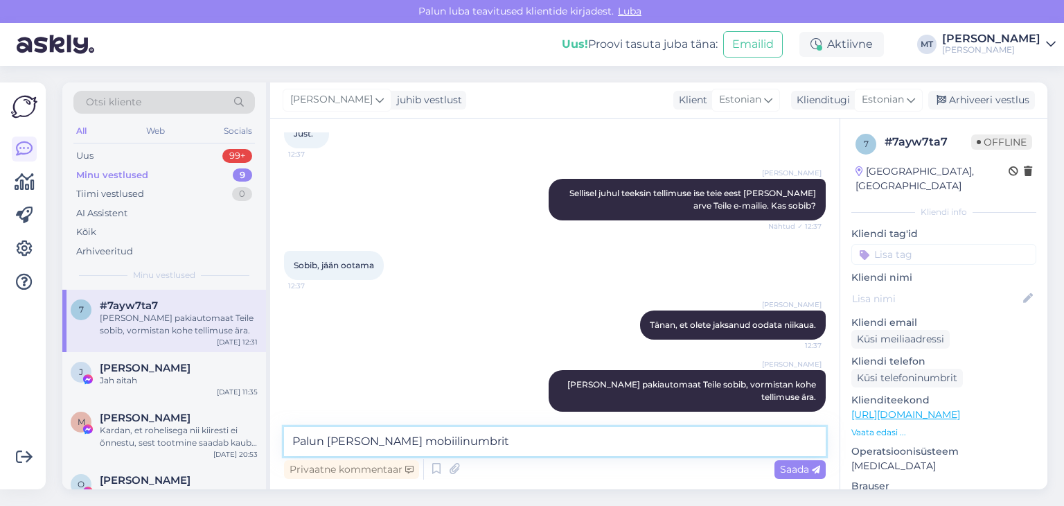
type textarea "Palun [PERSON_NAME] mobiilinumbrit."
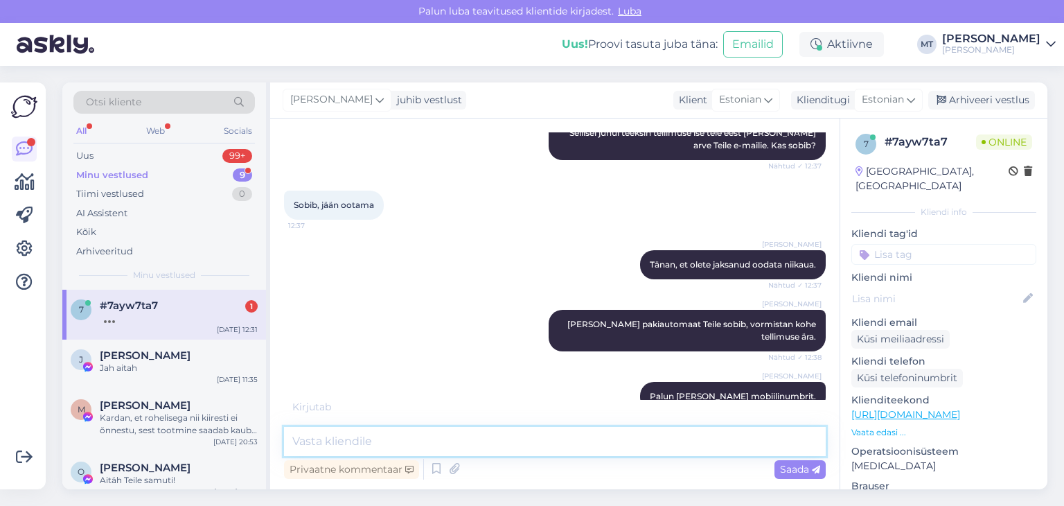
scroll to position [2990, 0]
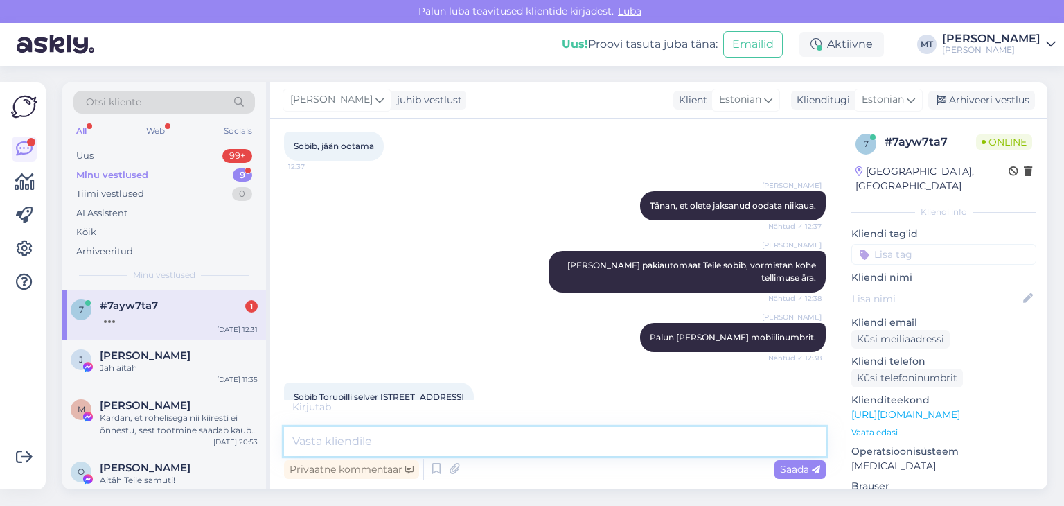
click at [294, 436] on textarea at bounding box center [555, 441] width 542 height 29
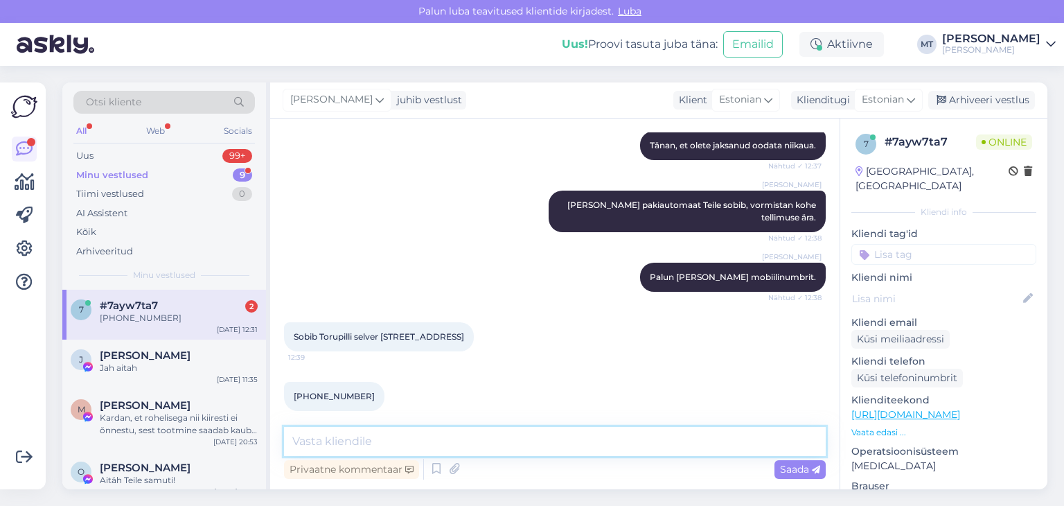
click at [290, 438] on textarea at bounding box center [555, 441] width 542 height 29
click at [291, 437] on textarea "Saadan Teile arve e-mailile." at bounding box center [555, 441] width 542 height 29
type textarea "Aitäh info eest. Saadan Teile arve e-mailile."
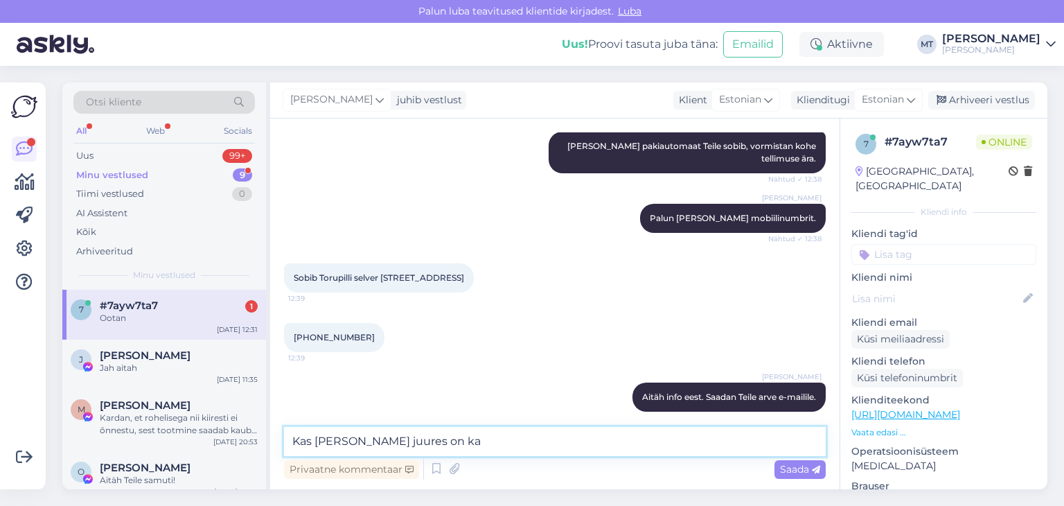
scroll to position [3170, 0]
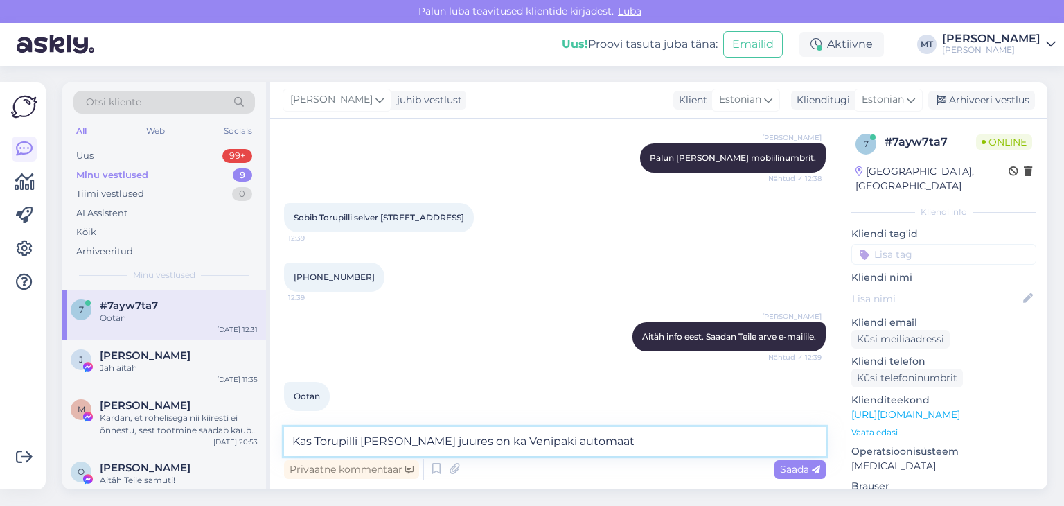
type textarea "Kas Torupilli [PERSON_NAME] juures on ka Venipaki automaat?"
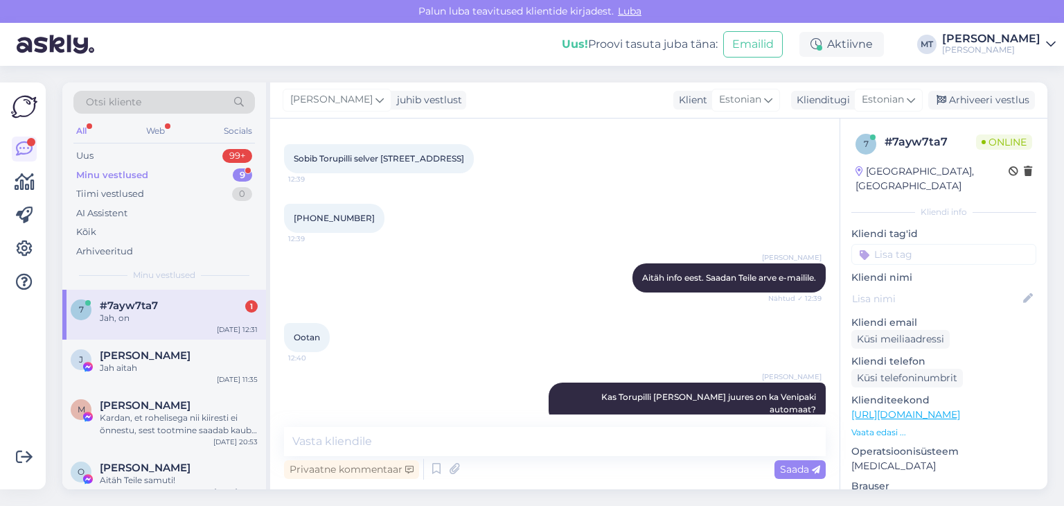
scroll to position [3289, 0]
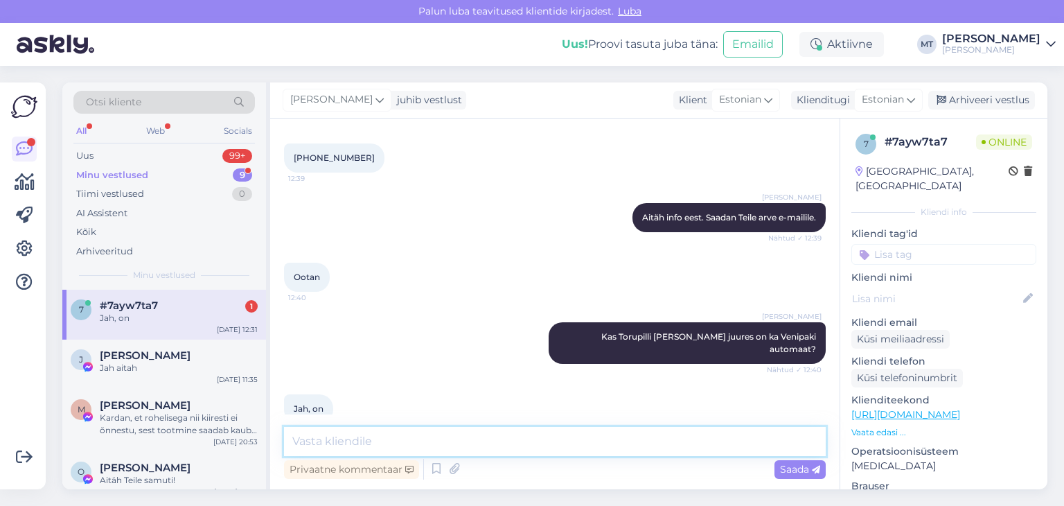
click at [344, 438] on textarea at bounding box center [555, 441] width 542 height 29
type textarea "Väga hea, saadame siis Venipakiga."
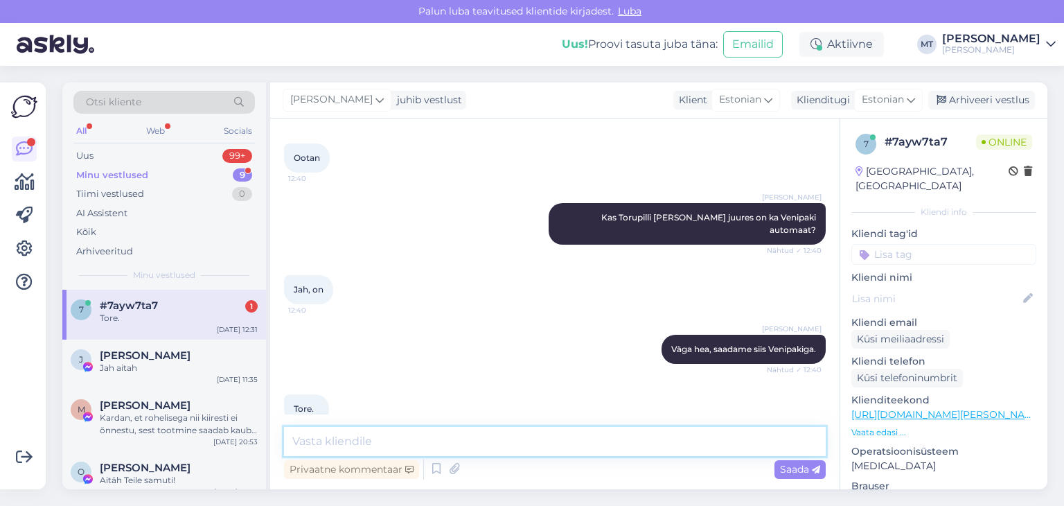
scroll to position [3408, 0]
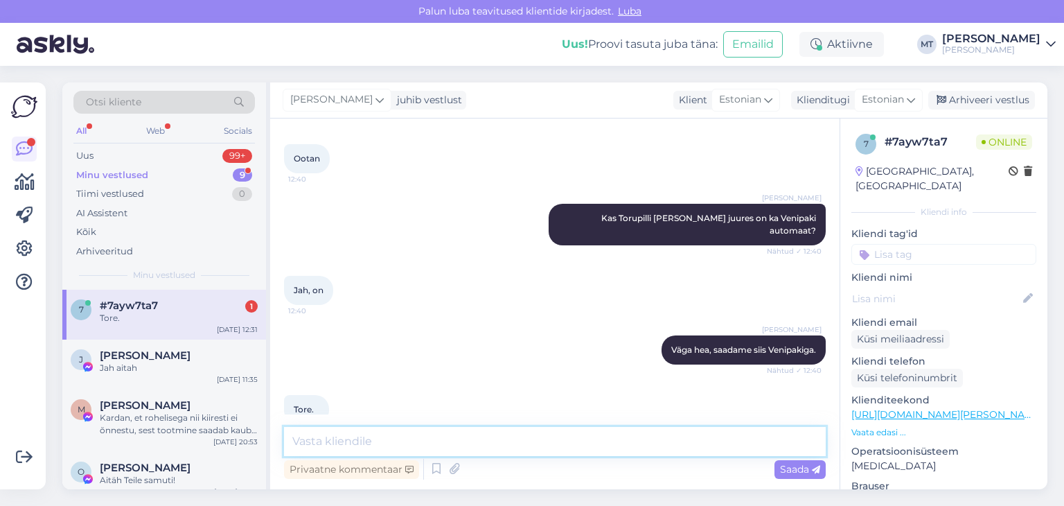
click at [362, 447] on textarea at bounding box center [555, 441] width 542 height 29
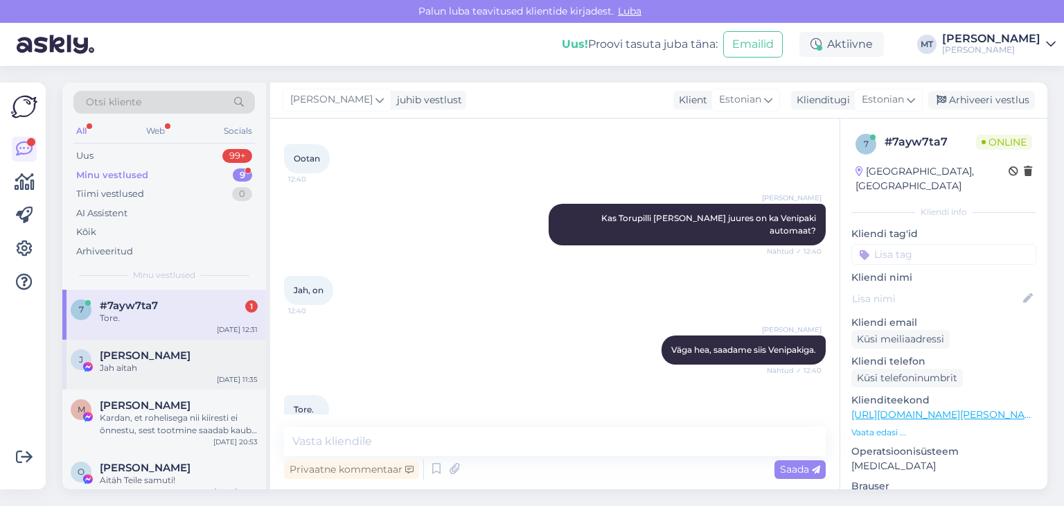
click at [139, 358] on span "[PERSON_NAME]" at bounding box center [145, 355] width 91 height 12
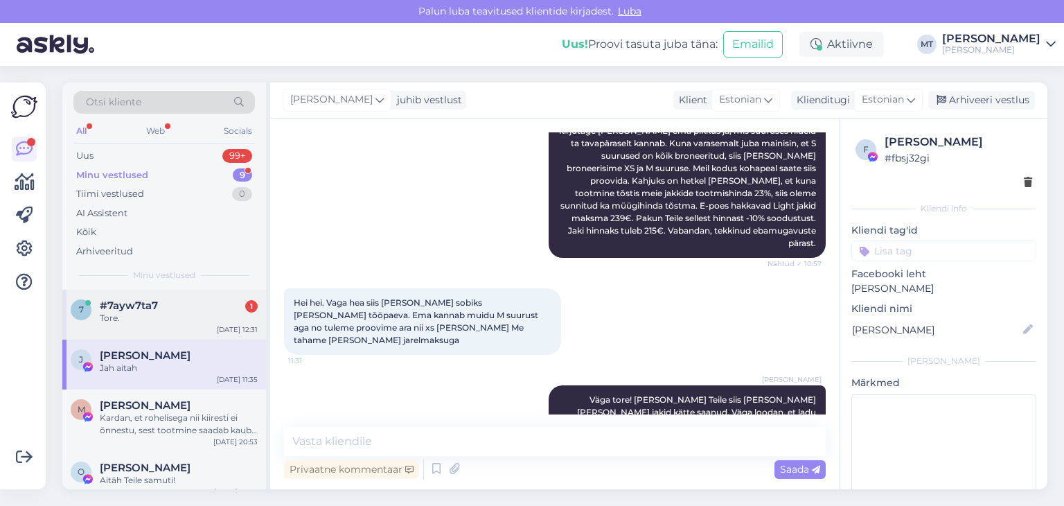
click at [130, 326] on div "7 #7ayw7ta7 1 Tore. [DATE] 12:31" at bounding box center [164, 315] width 204 height 50
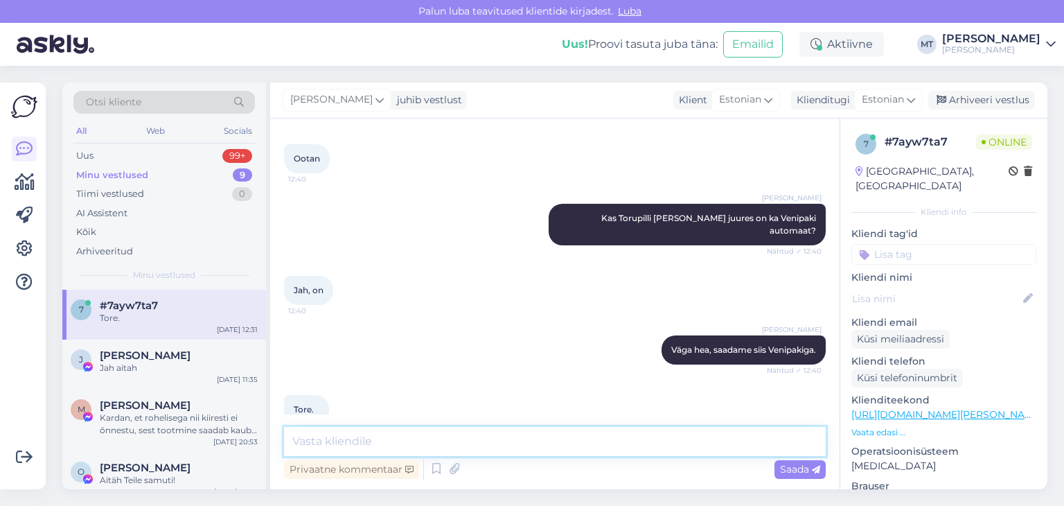
click at [313, 438] on textarea at bounding box center [555, 441] width 542 height 29
type textarea "V"
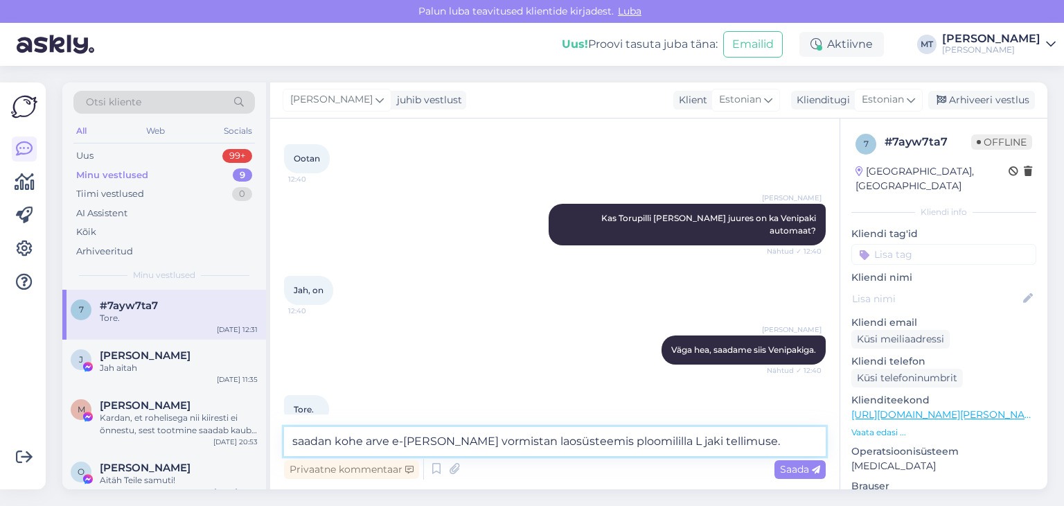
click at [296, 441] on textarea "saadan kohe arve e-[PERSON_NAME] vormistan laosüsteemis ploomililla L jaki tell…" at bounding box center [555, 441] width 542 height 29
type textarea "Saadan kohe arve e-[PERSON_NAME] vormistan laosüsteemis ploomililla L jaki tell…"
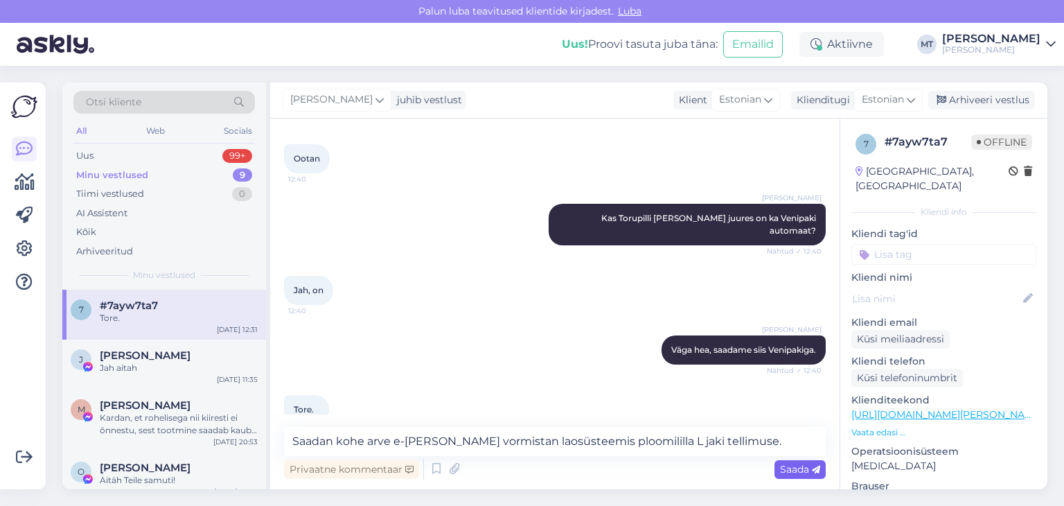
click at [795, 470] on span "Saada" at bounding box center [800, 469] width 40 height 12
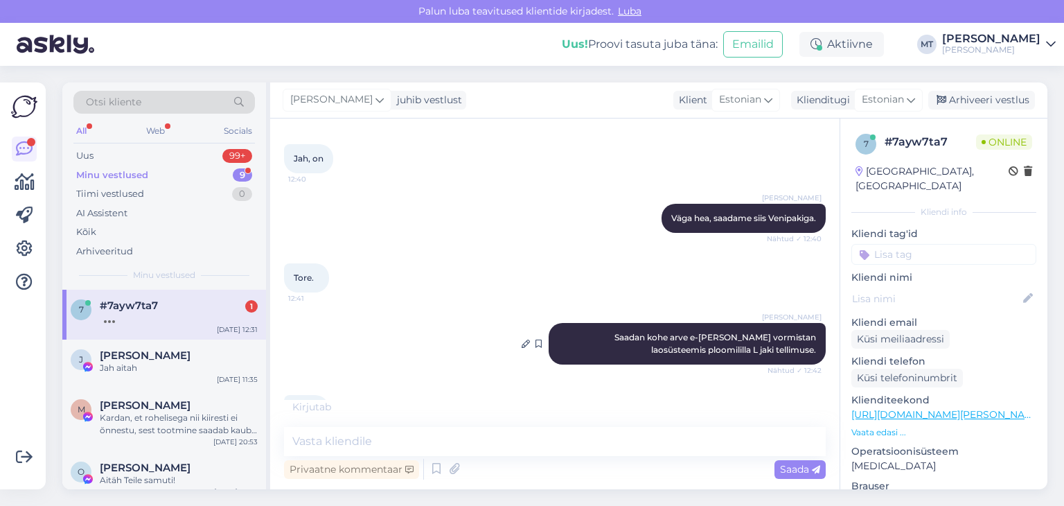
scroll to position [3554, 0]
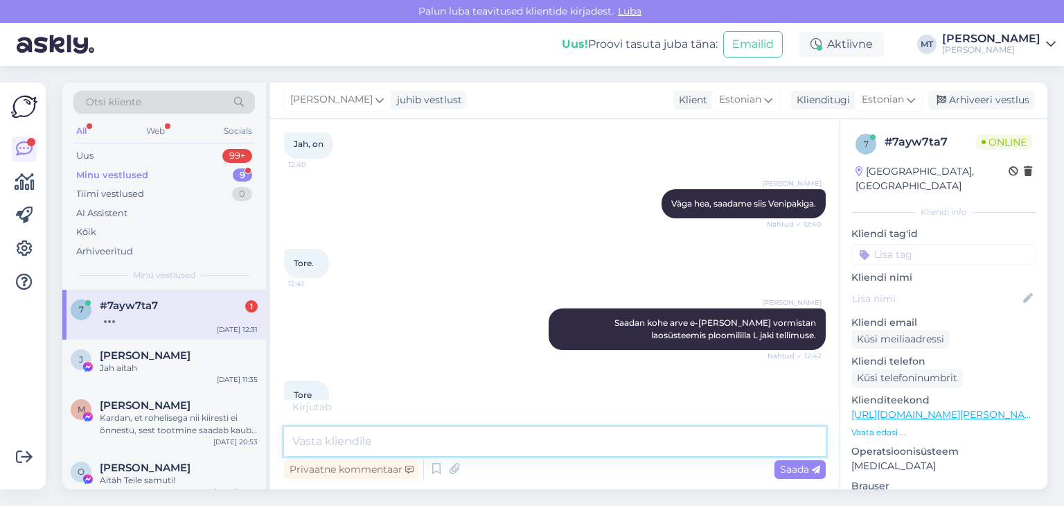
click at [346, 438] on textarea at bounding box center [555, 441] width 542 height 29
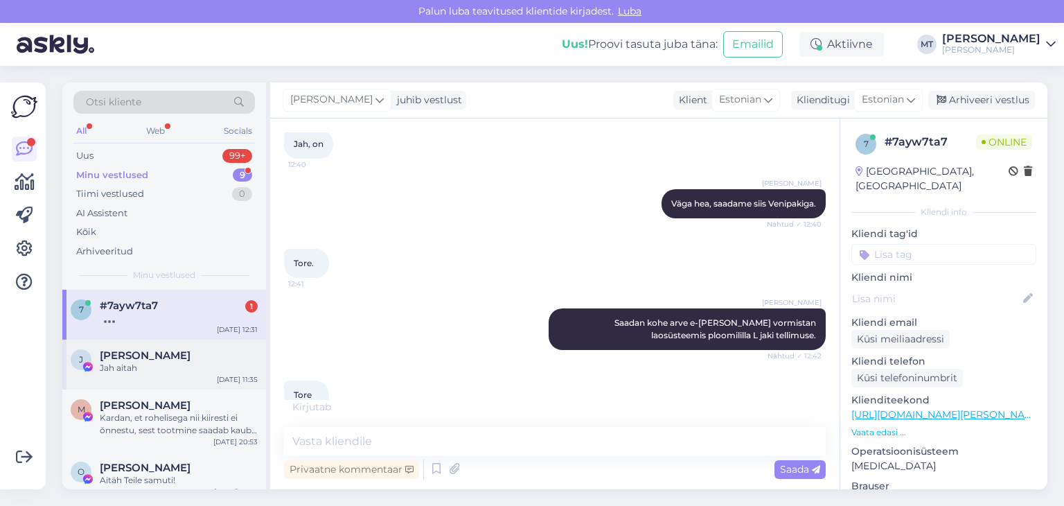
click at [150, 362] on div "Jah aitah" at bounding box center [179, 368] width 158 height 12
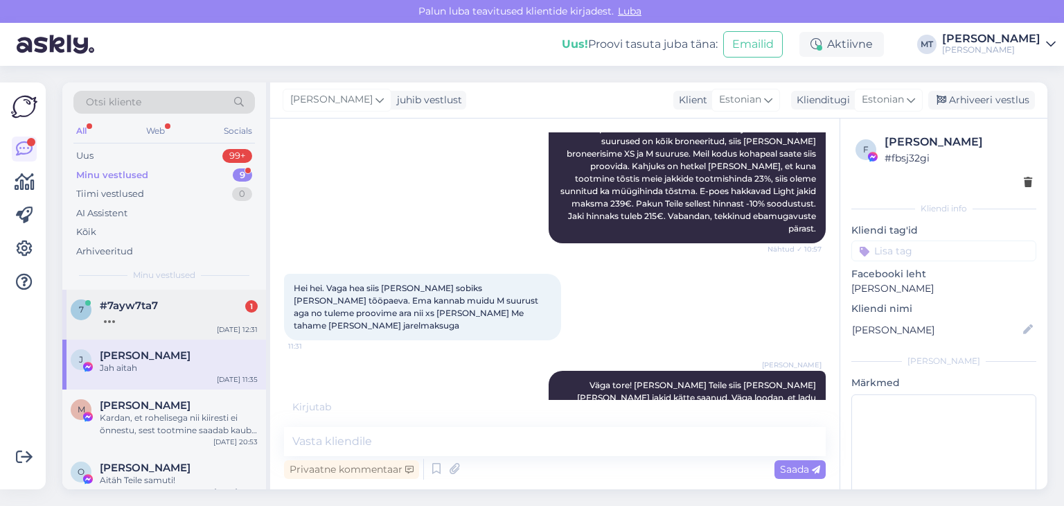
click at [136, 315] on div at bounding box center [179, 318] width 158 height 12
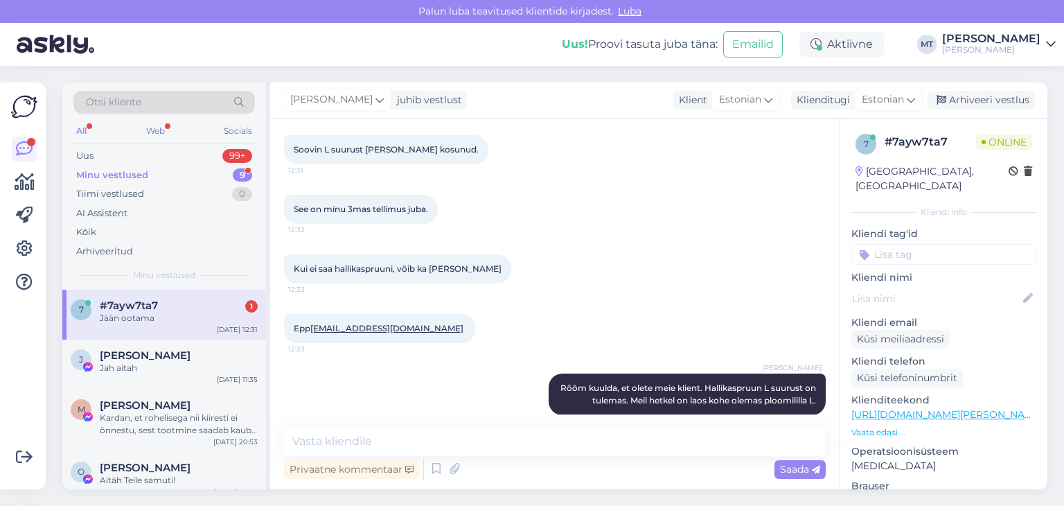
scroll to position [3599, 0]
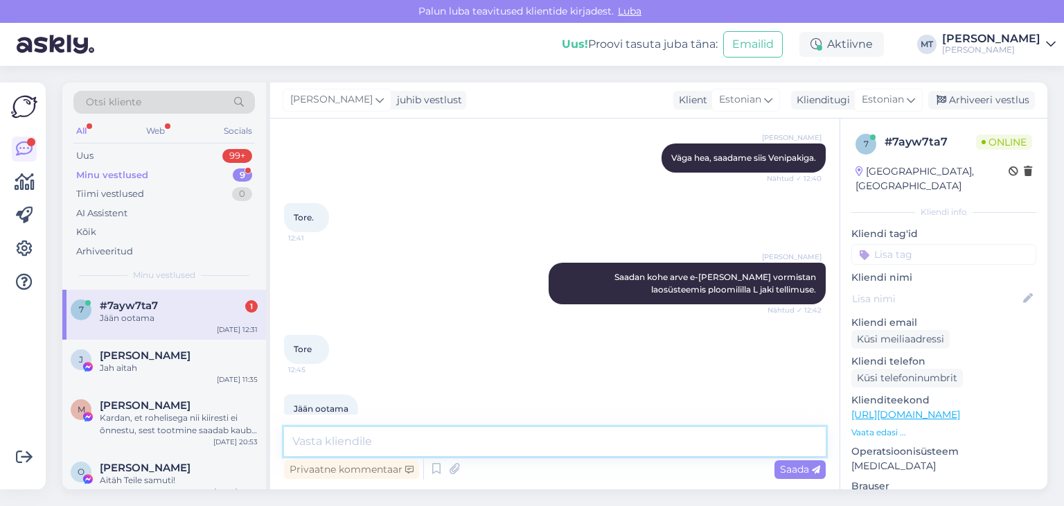
click at [310, 440] on textarea at bounding box center [555, 441] width 542 height 29
type textarea "Aitäh Teile!"
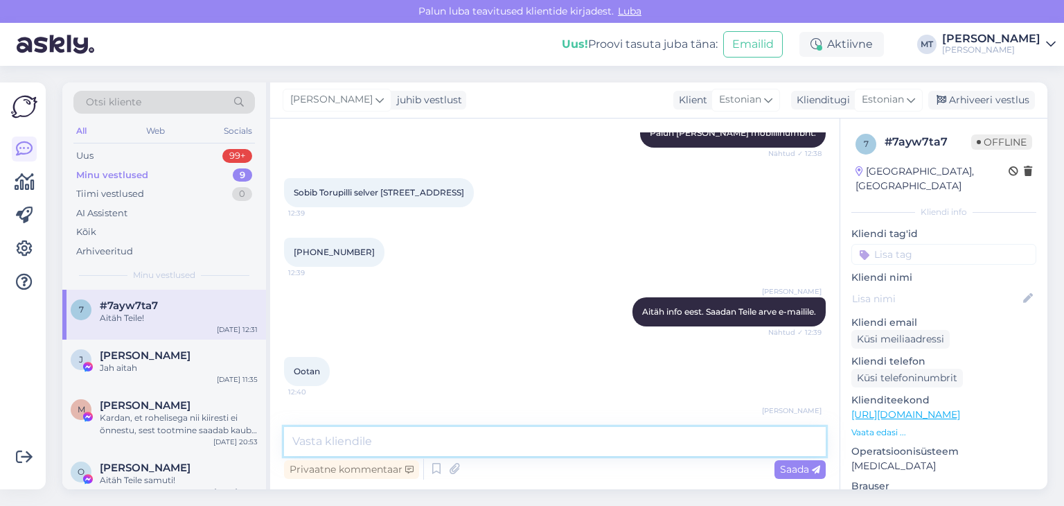
scroll to position [3173, 0]
